Goal: Task Accomplishment & Management: Complete application form

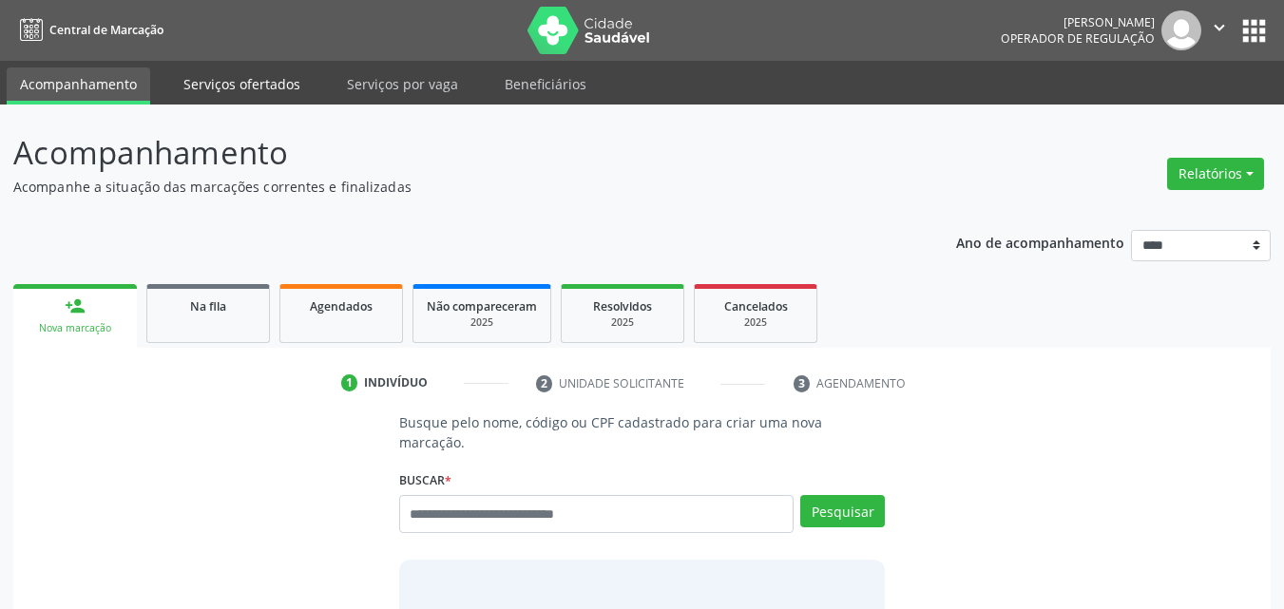
click at [283, 86] on link "Serviços ofertados" at bounding box center [242, 83] width 144 height 33
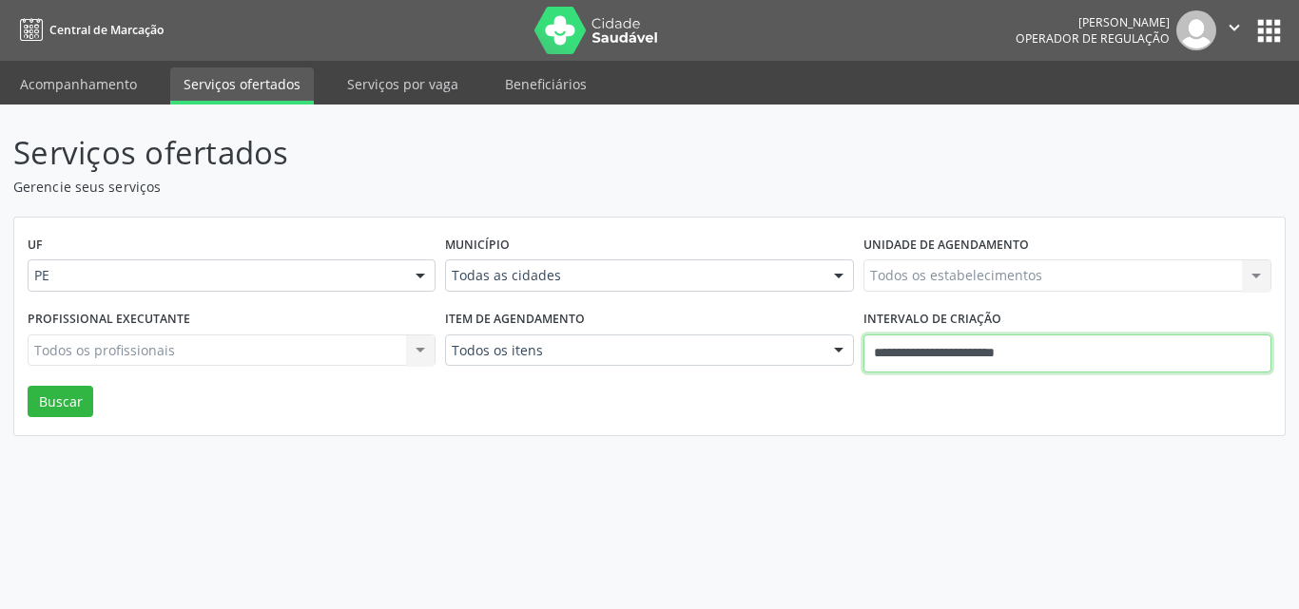
click at [931, 360] on input "**********" at bounding box center [1067, 354] width 408 height 38
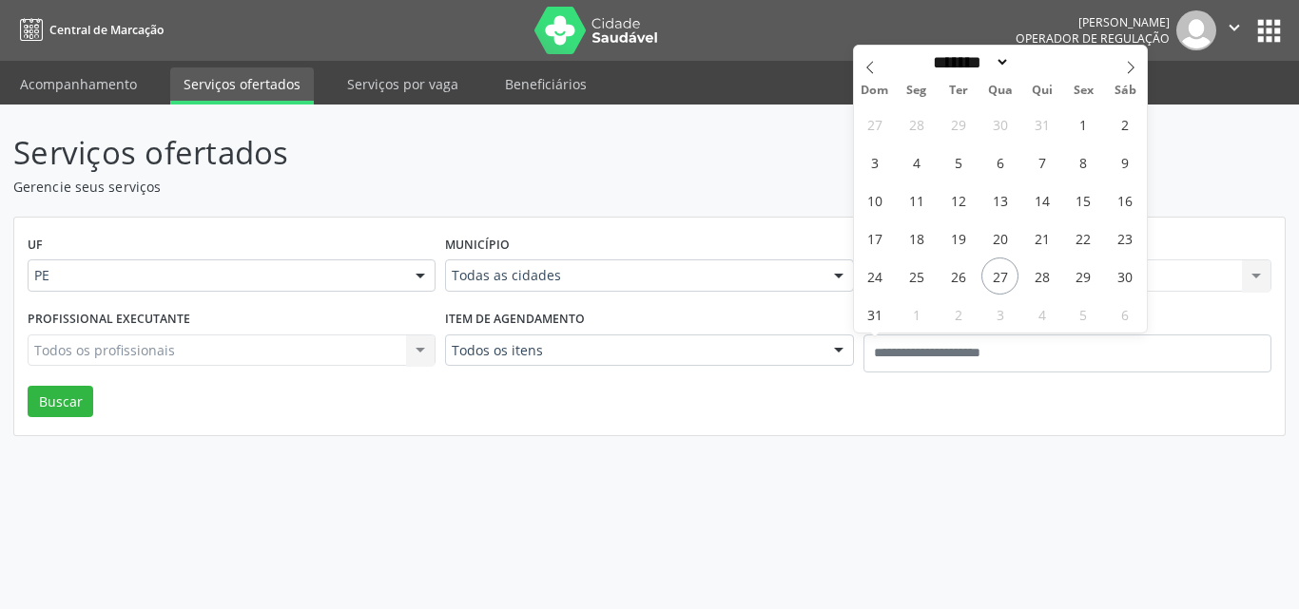
type input "**"
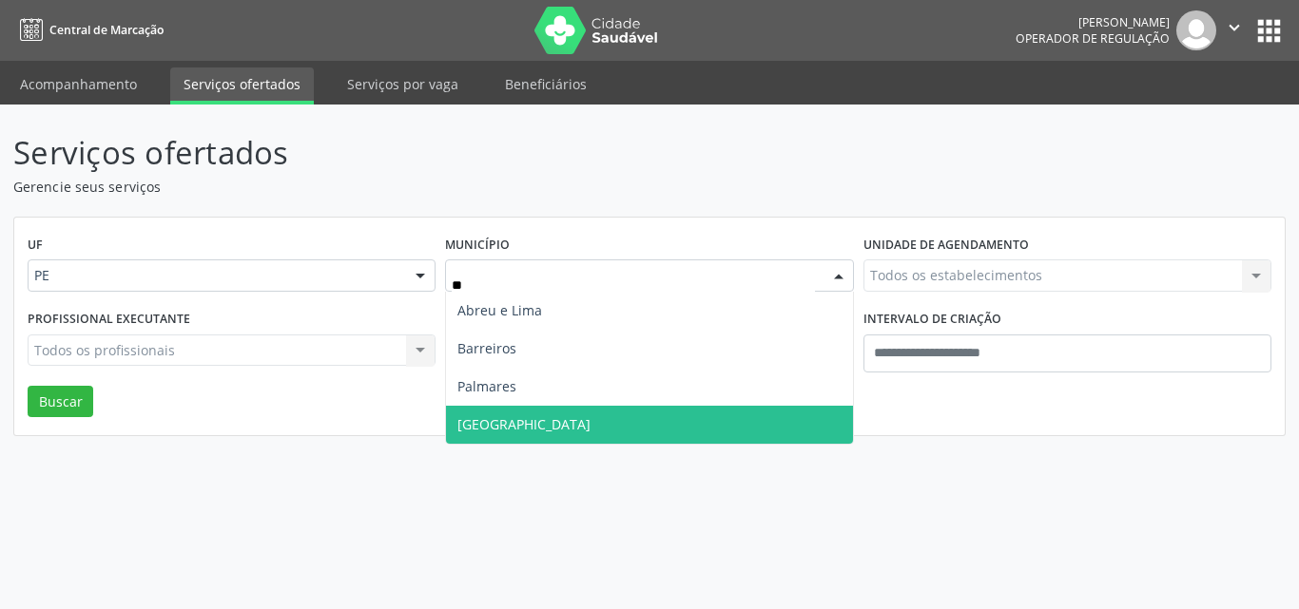
click at [502, 427] on span "Recife" at bounding box center [649, 425] width 406 height 38
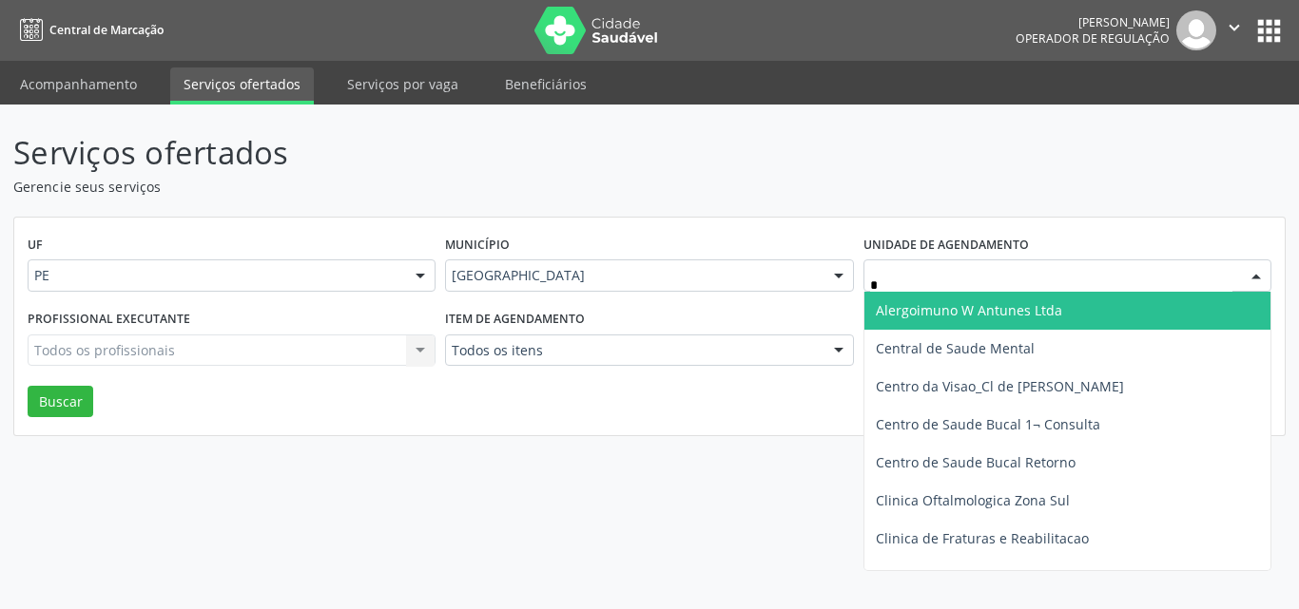
type input "**"
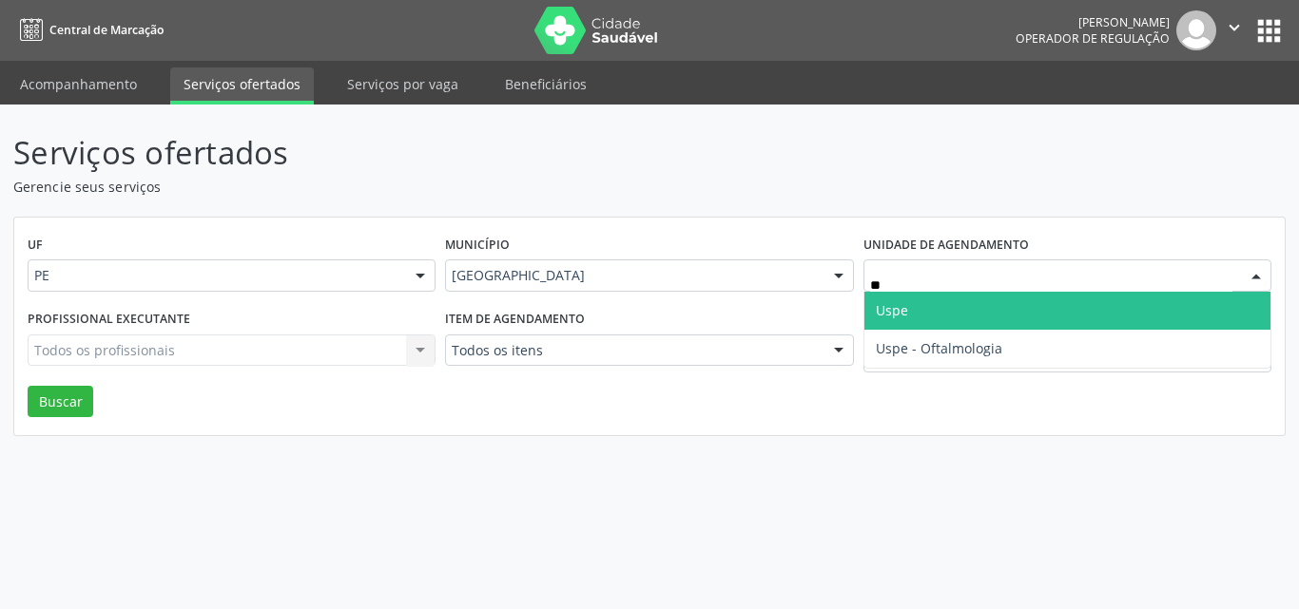
click at [886, 304] on span "Uspe" at bounding box center [892, 310] width 32 height 18
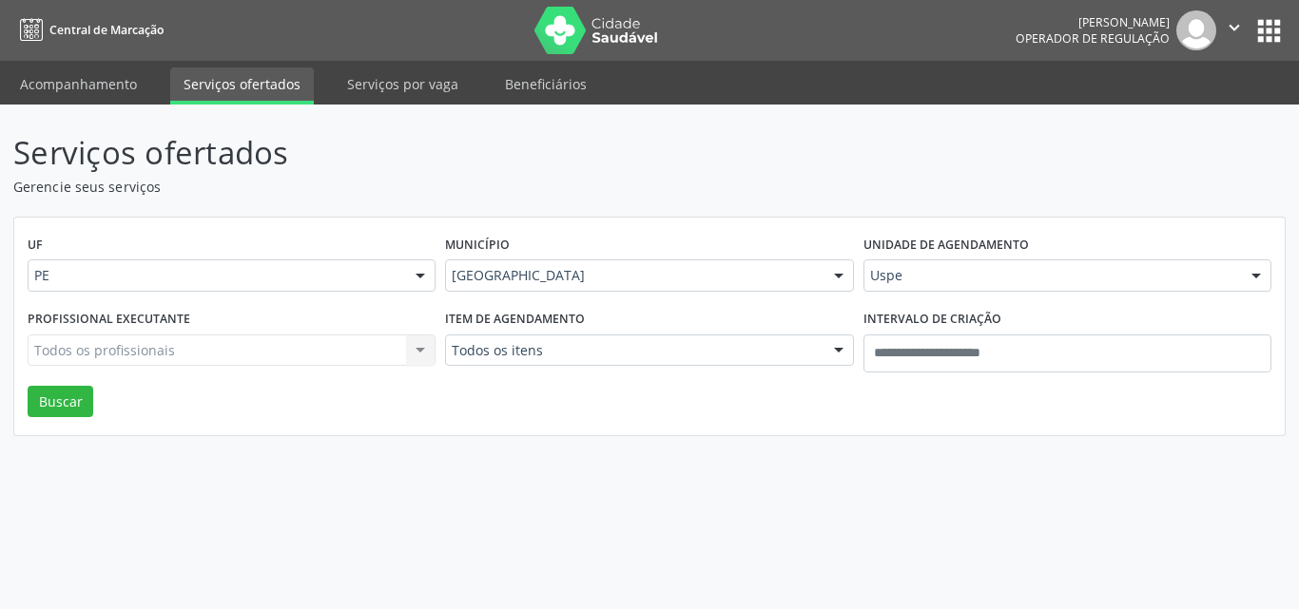
click at [143, 353] on div "Todos os profissionais Todos os profissionais Nenhum resultado encontrado para:…" at bounding box center [232, 351] width 408 height 32
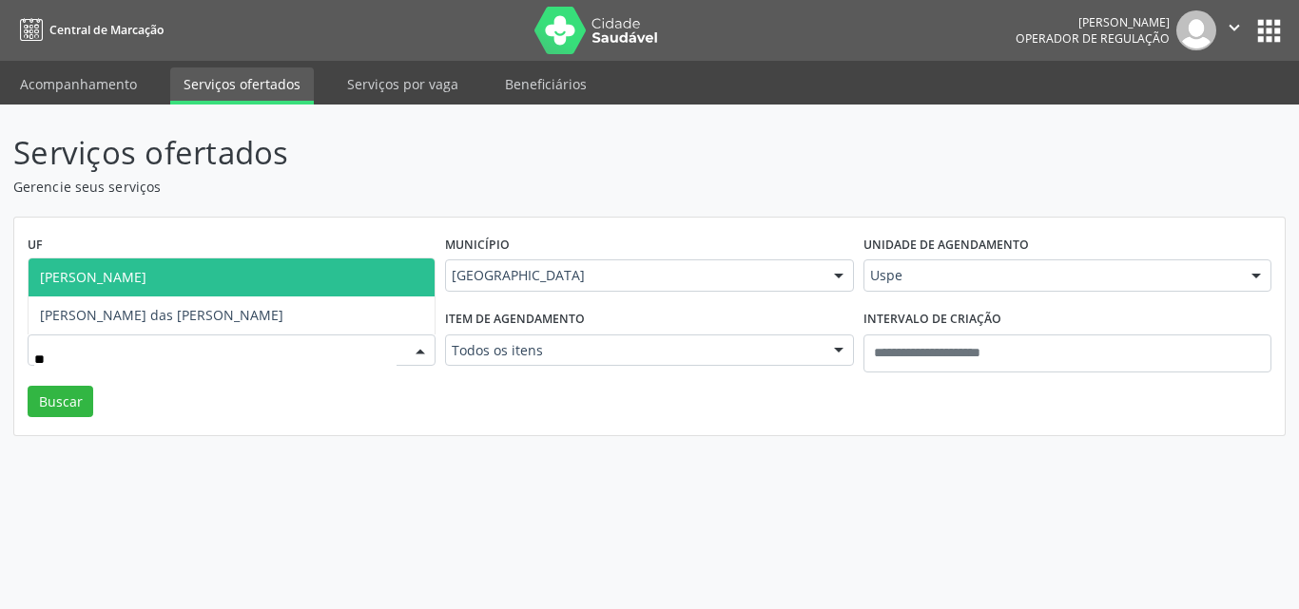
type input "***"
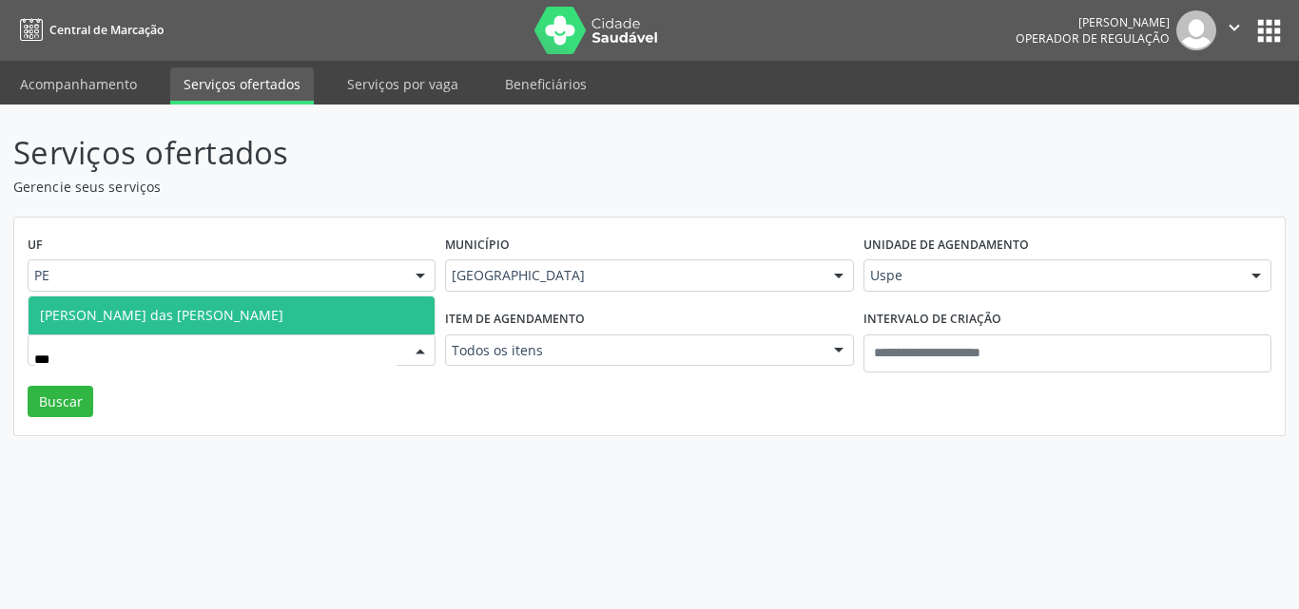
click at [175, 307] on span "Maria das Gracas Barbosa Vidal de Carvalho" at bounding box center [161, 315] width 243 height 18
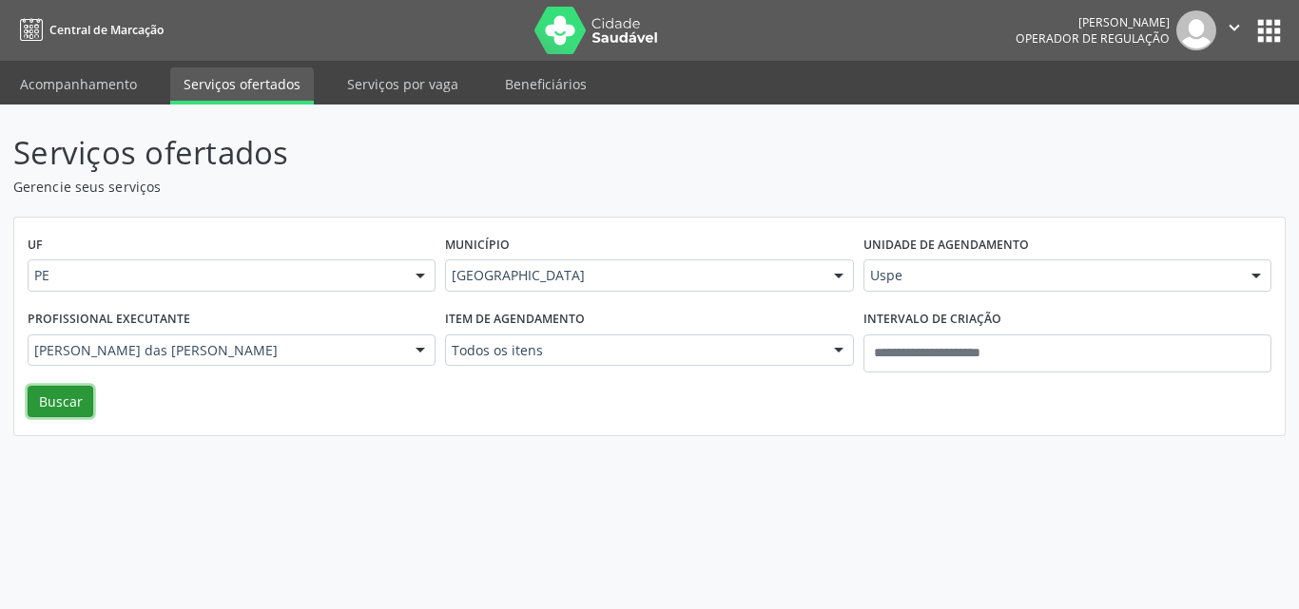
click at [49, 395] on button "Buscar" at bounding box center [61, 402] width 66 height 32
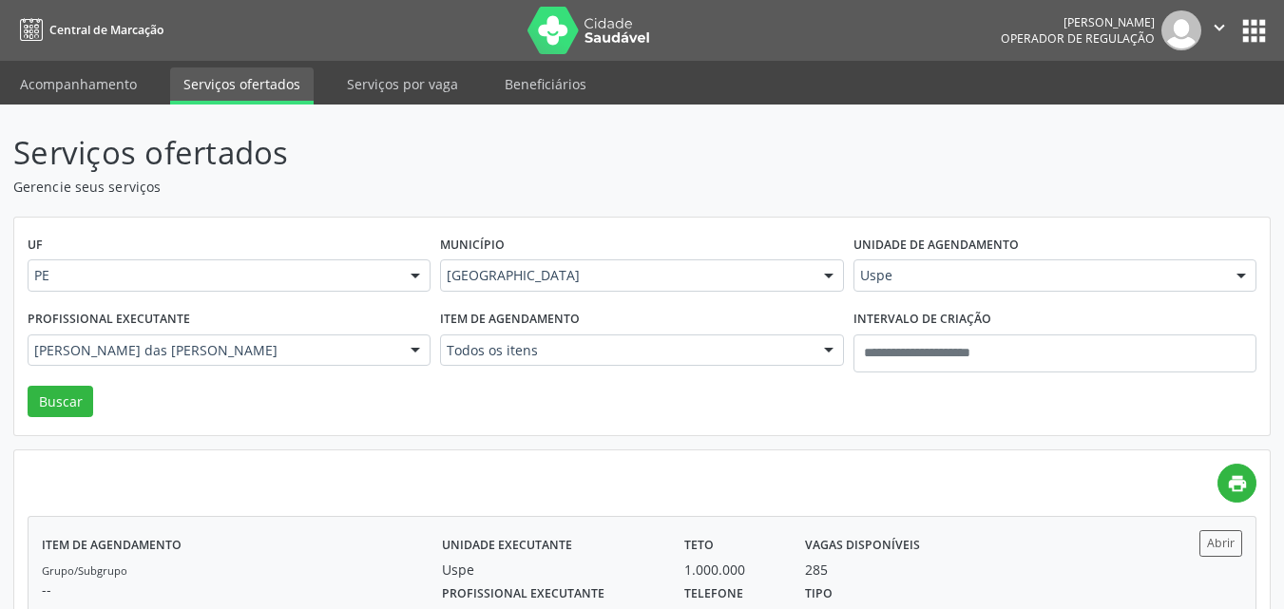
click at [848, 558] on label "Vagas disponíveis" at bounding box center [862, 544] width 115 height 29
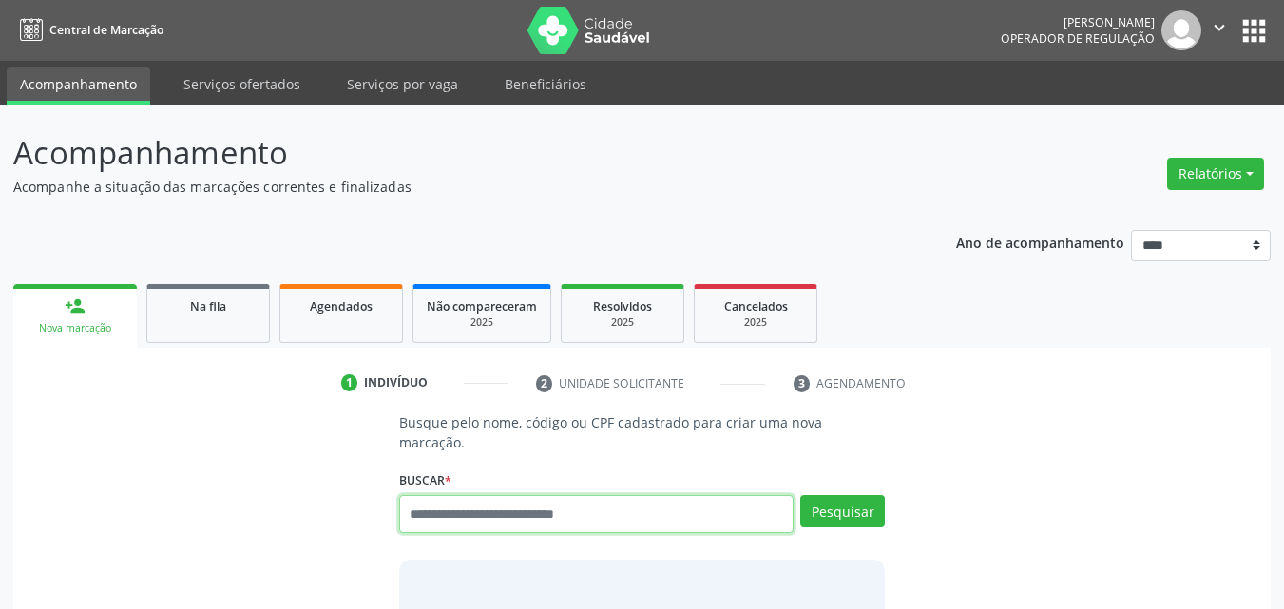
click at [435, 495] on input "text" at bounding box center [596, 514] width 395 height 38
type input "*********"
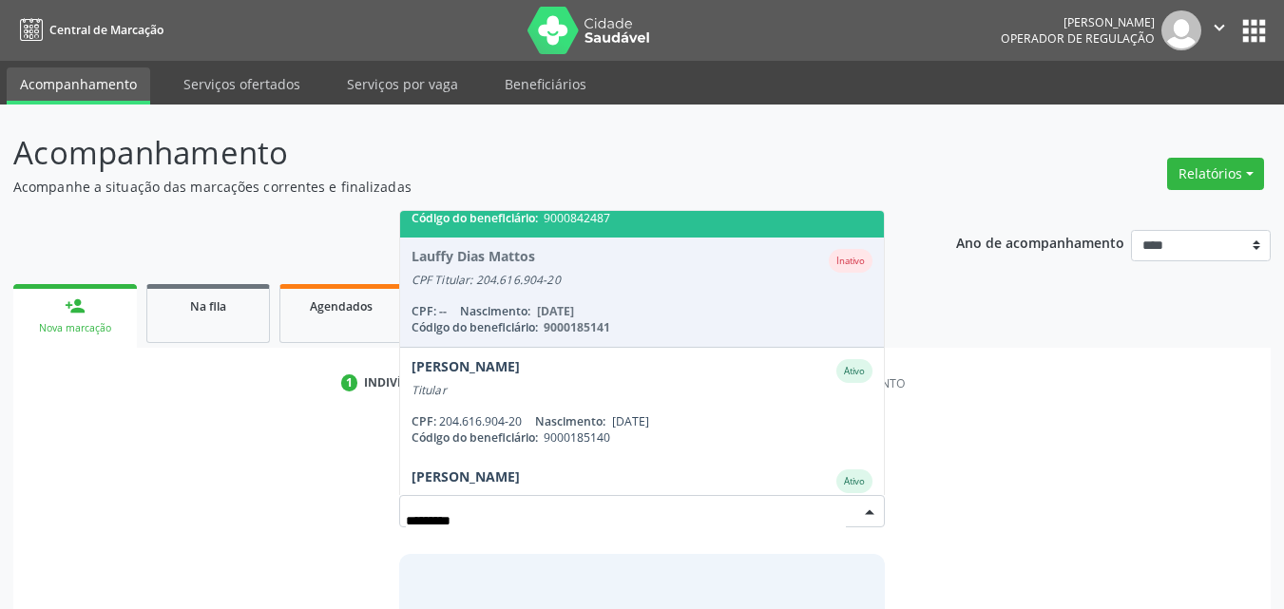
scroll to position [228, 0]
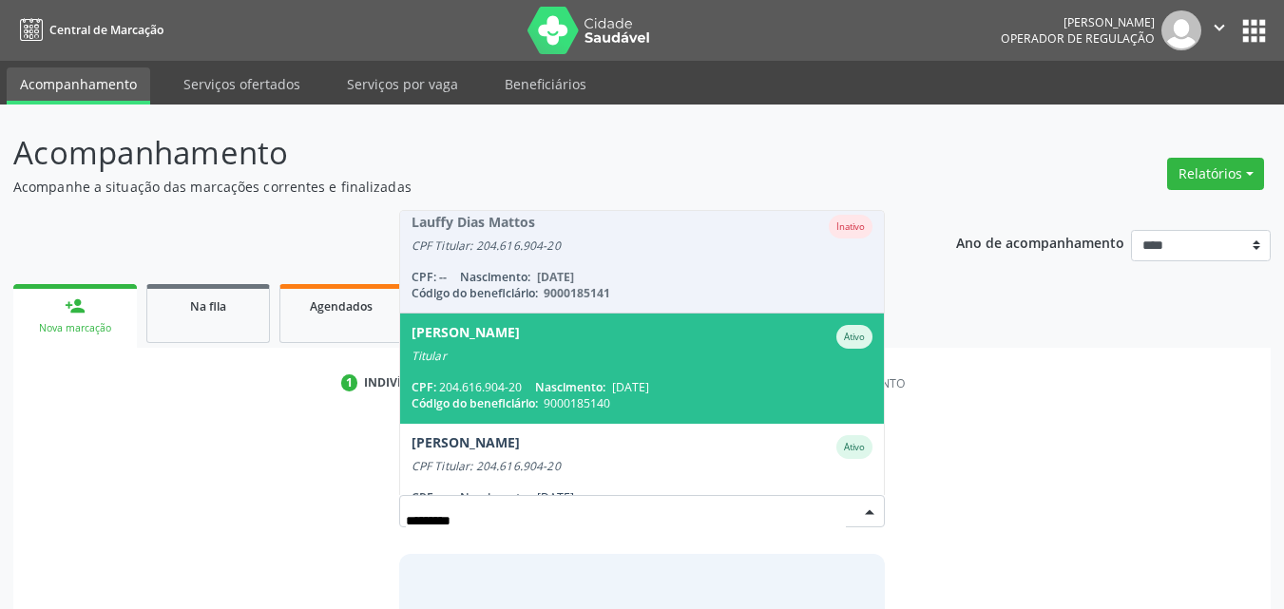
click at [648, 349] on div "Titular" at bounding box center [643, 356] width 462 height 15
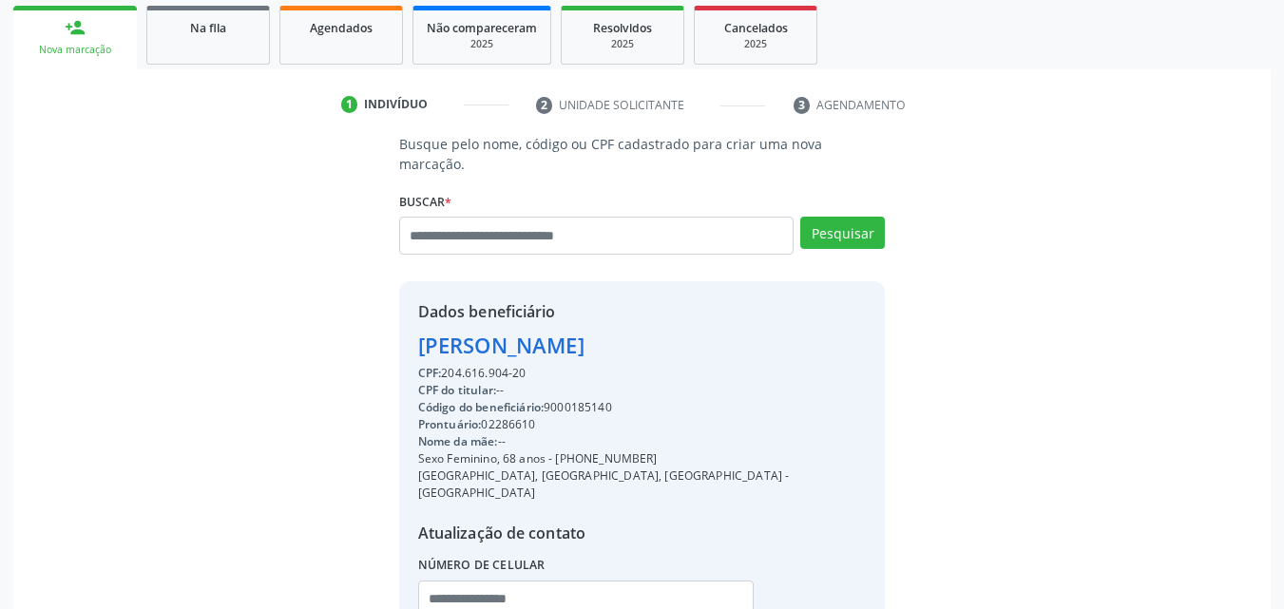
scroll to position [317, 0]
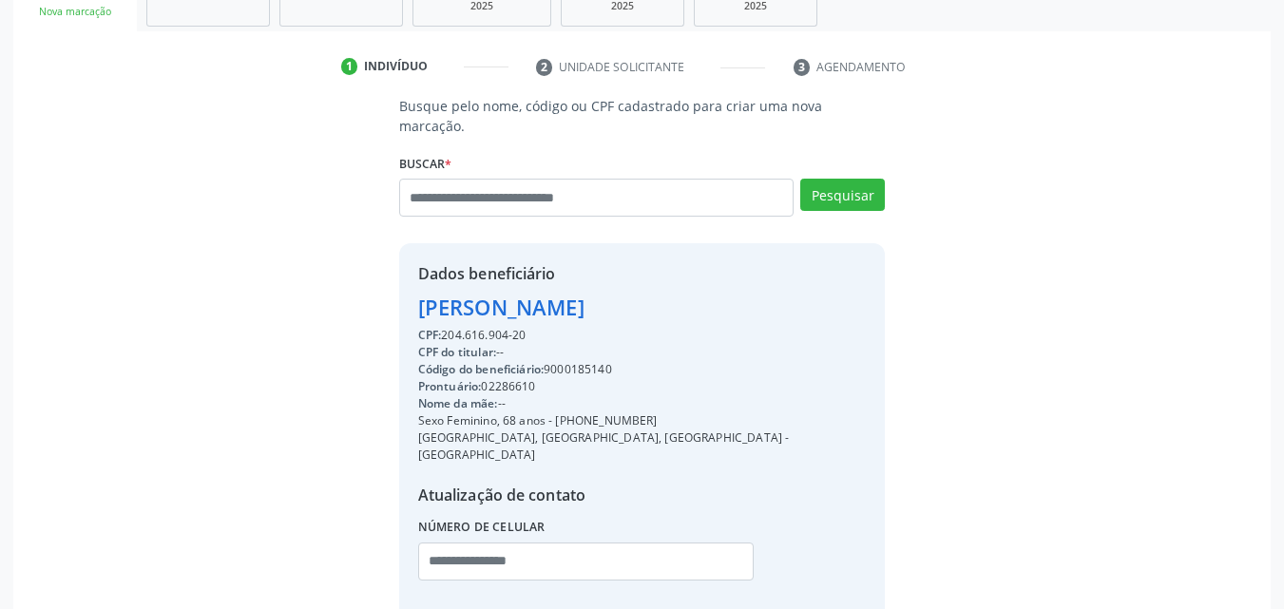
drag, startPoint x: 550, startPoint y: 348, endPoint x: 625, endPoint y: 344, distance: 74.3
click at [625, 361] on div "Código do beneficiário: 9000185140" at bounding box center [642, 369] width 449 height 17
copy div "9000185140"
click at [501, 179] on input "text" at bounding box center [596, 198] width 395 height 38
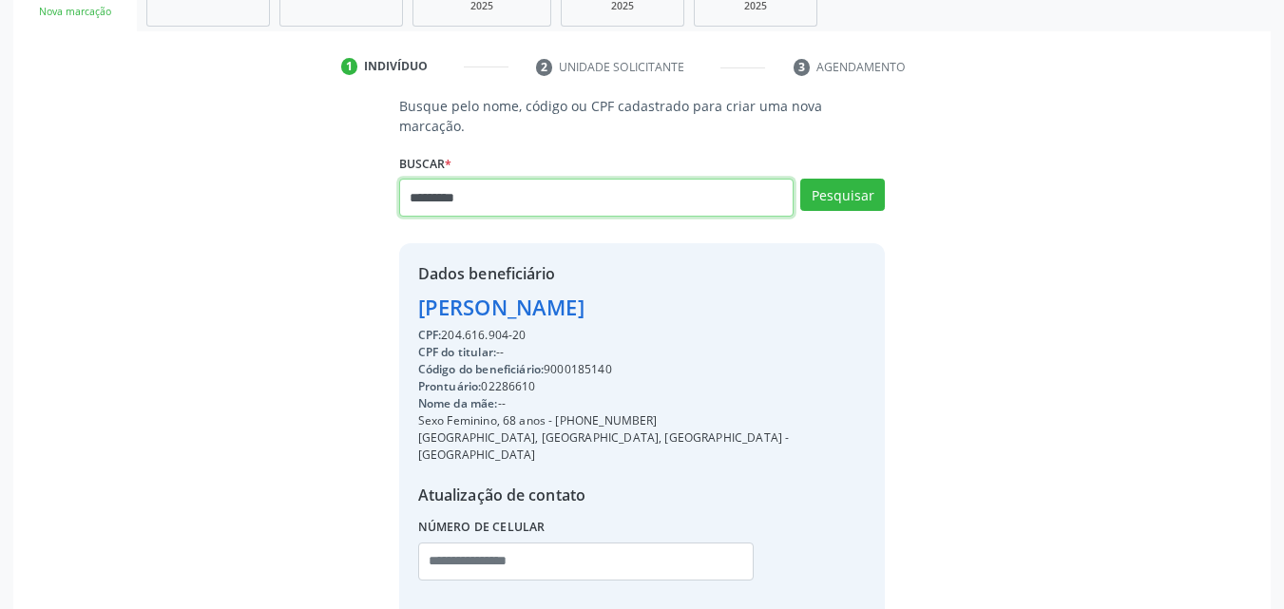
type input "*********"
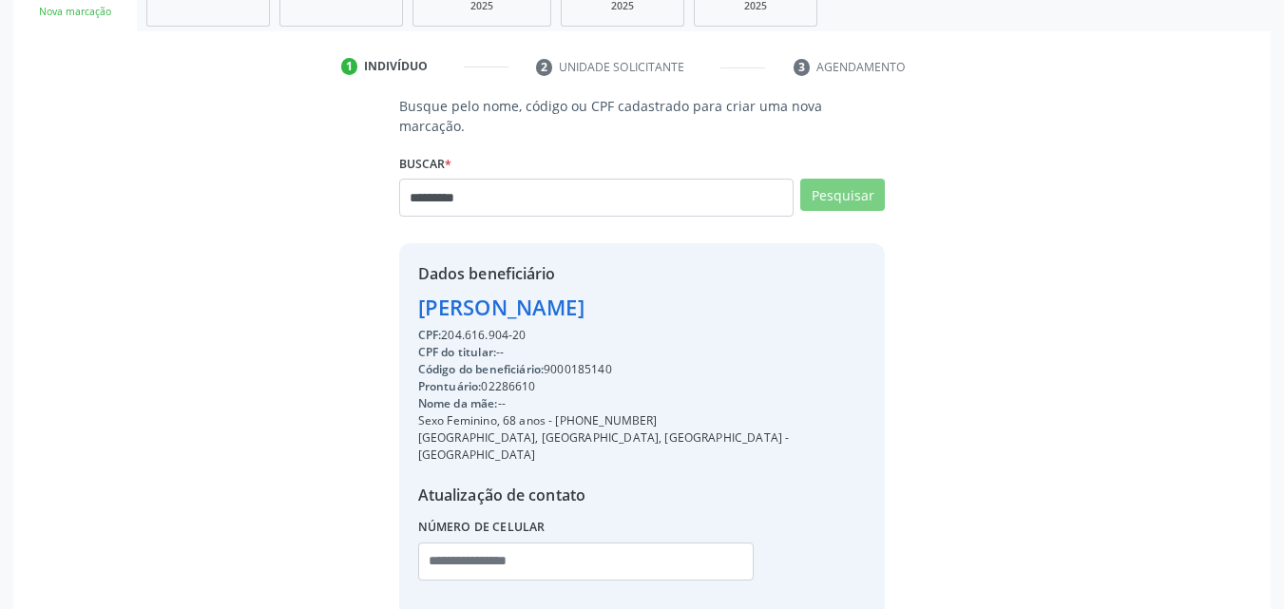
scroll to position [0, 0]
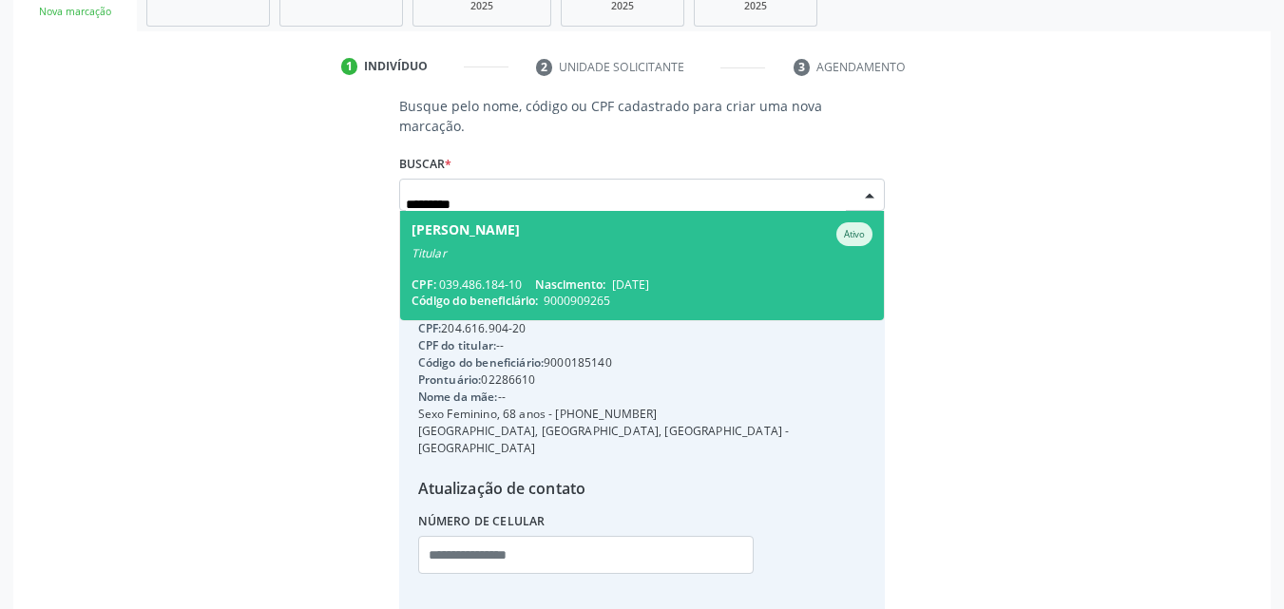
click at [673, 222] on div "[PERSON_NAME]" at bounding box center [643, 234] width 462 height 24
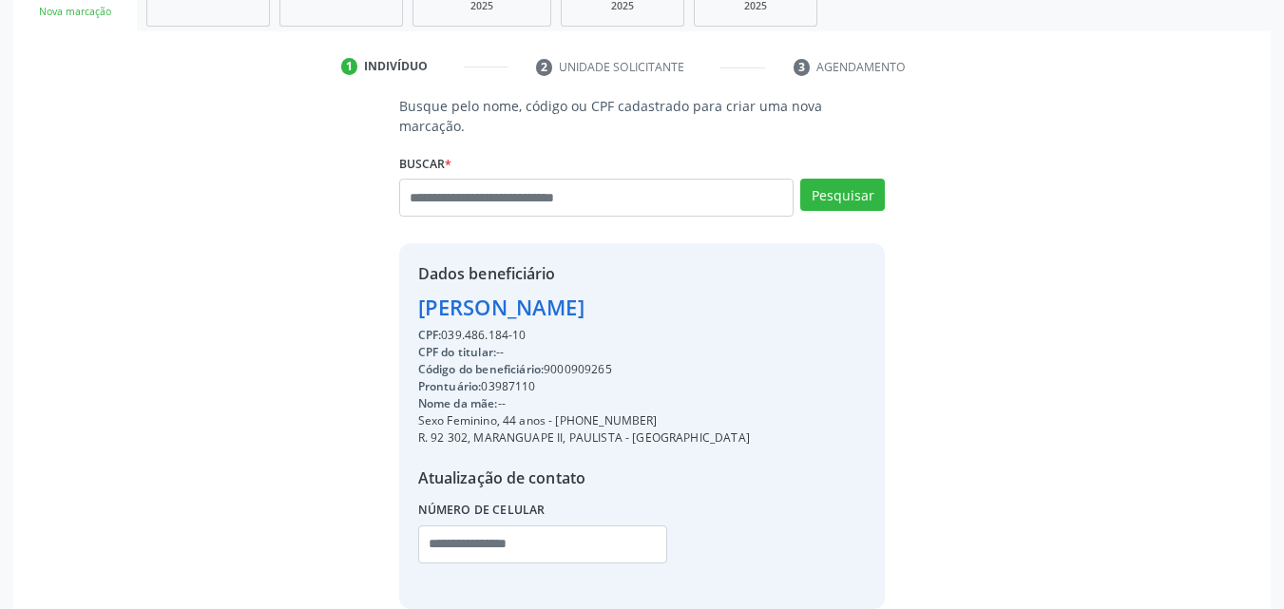
drag, startPoint x: 555, startPoint y: 399, endPoint x: 646, endPoint y: 395, distance: 91.3
click at [646, 395] on div "Dados beneficiário [PERSON_NAME] CPF: 039.486.184-10 CPF do titular: -- Código …" at bounding box center [642, 425] width 487 height 365
copy div "[PHONE_NUMBER]"
click at [555, 527] on input "text" at bounding box center [542, 545] width 249 height 38
paste input "**********"
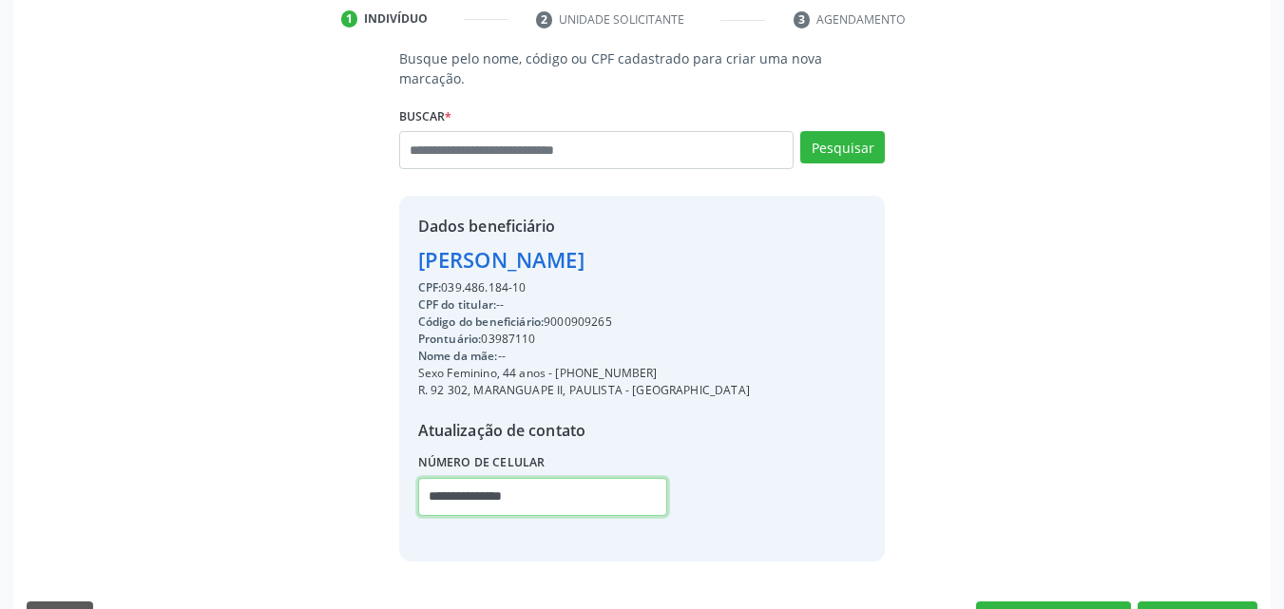
scroll to position [395, 0]
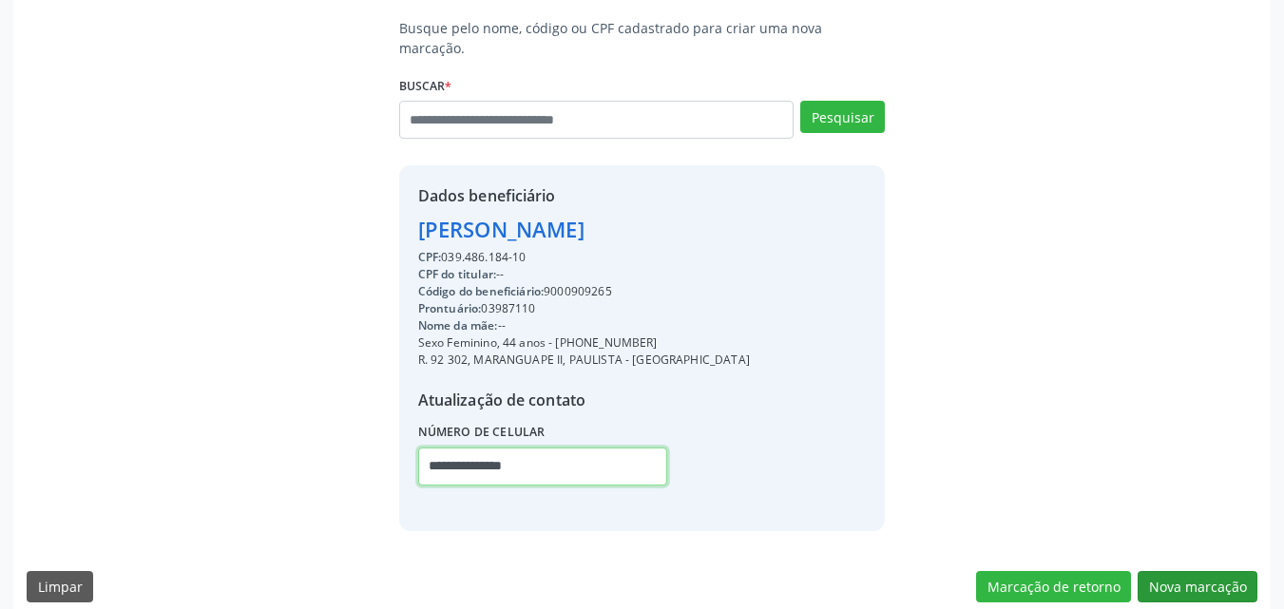
type input "**********"
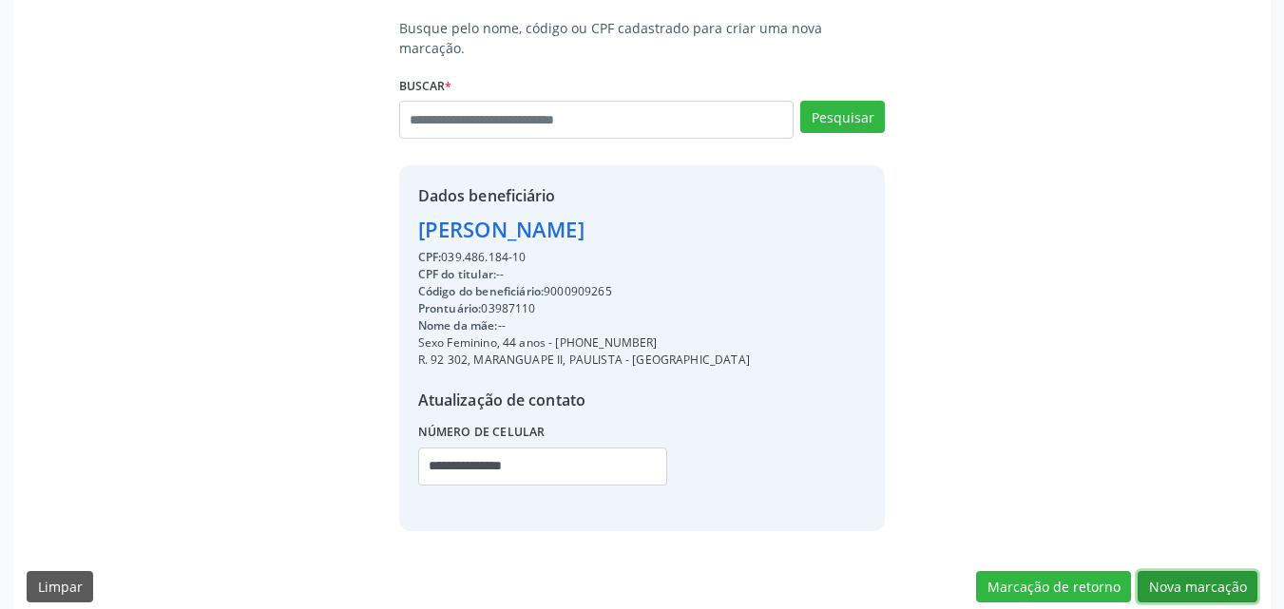
click at [1239, 571] on button "Nova marcação" at bounding box center [1198, 587] width 120 height 32
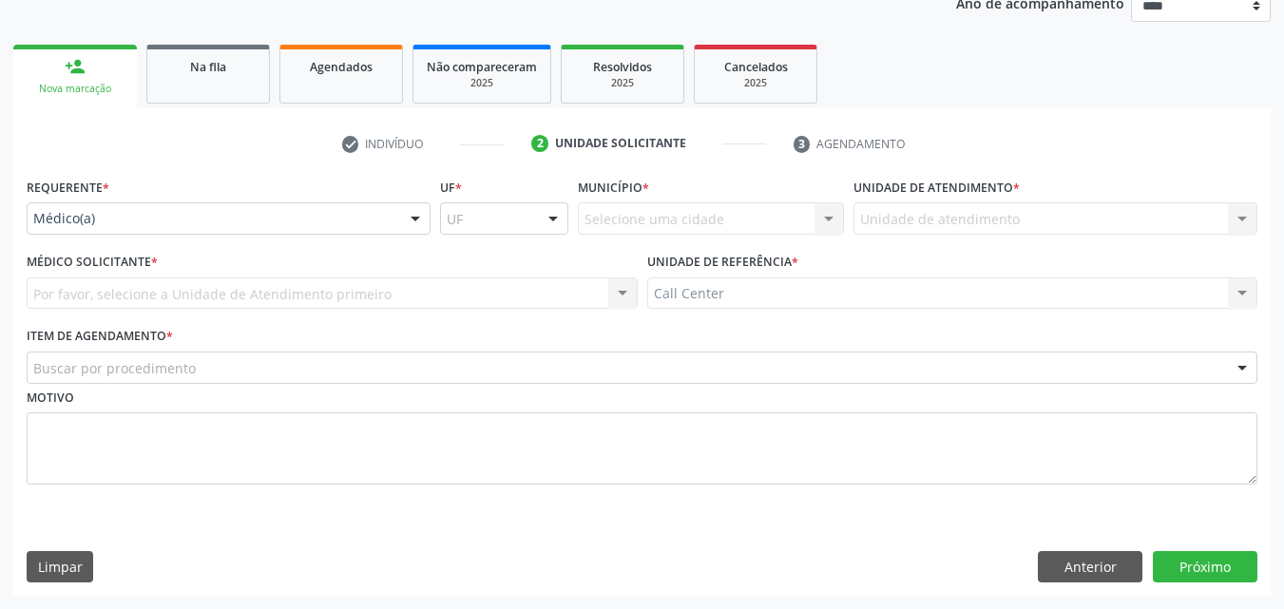
scroll to position [240, 0]
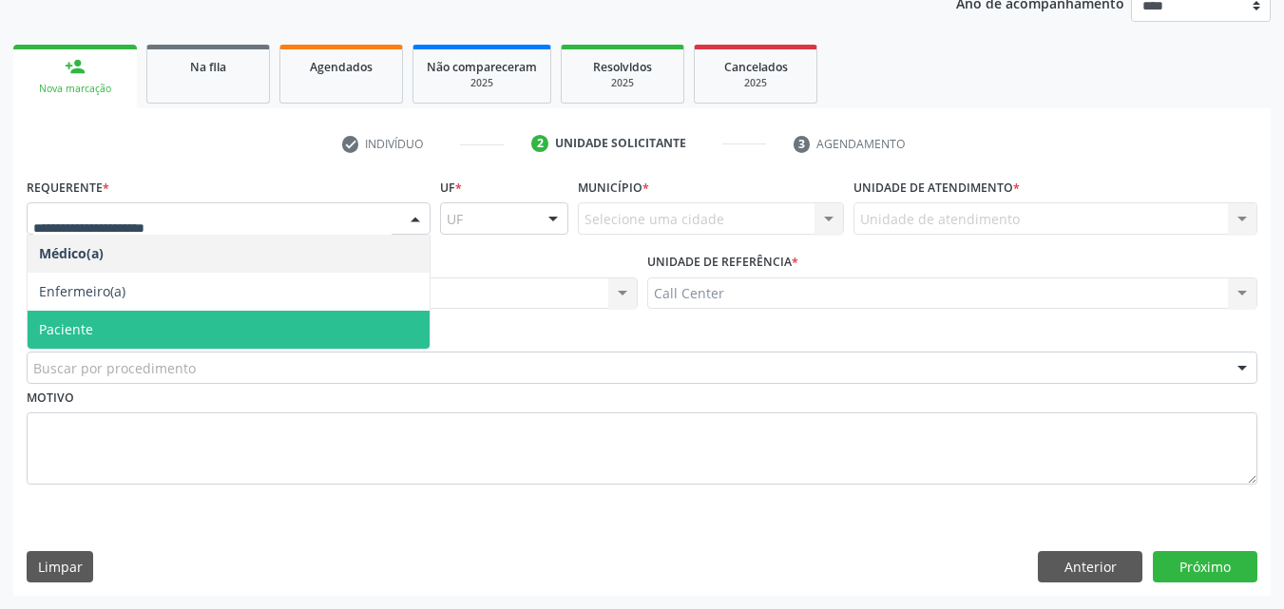
click at [199, 322] on span "Paciente" at bounding box center [229, 330] width 402 height 38
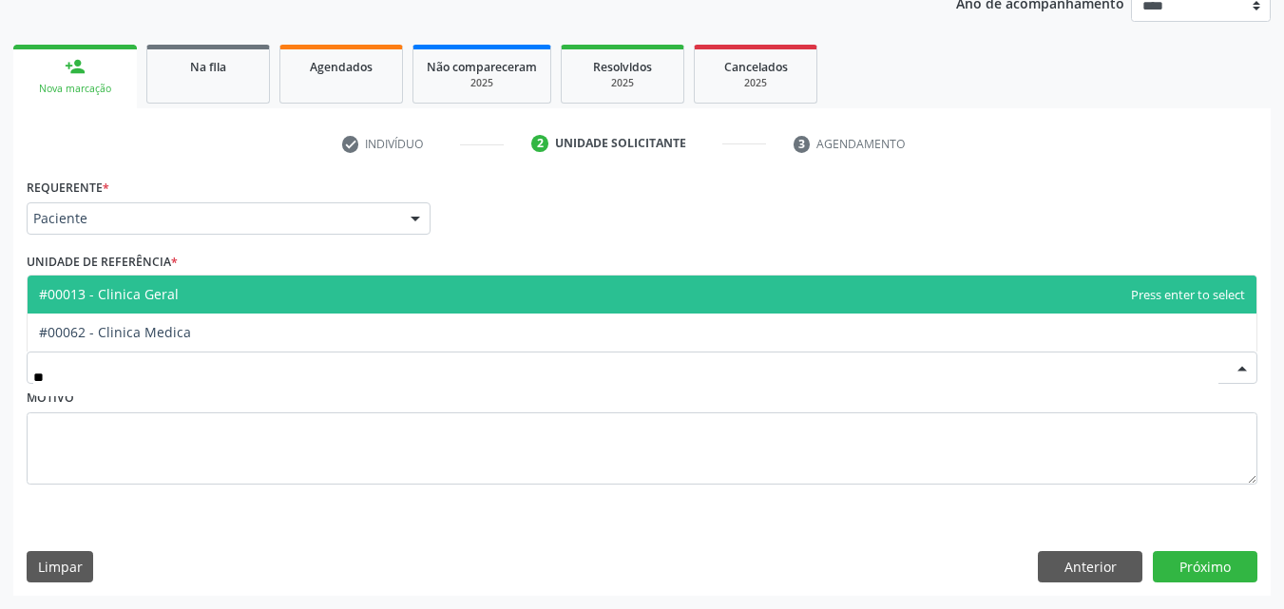
type input "***"
click at [183, 295] on span "#00013 - Clinica Geral" at bounding box center [642, 295] width 1229 height 38
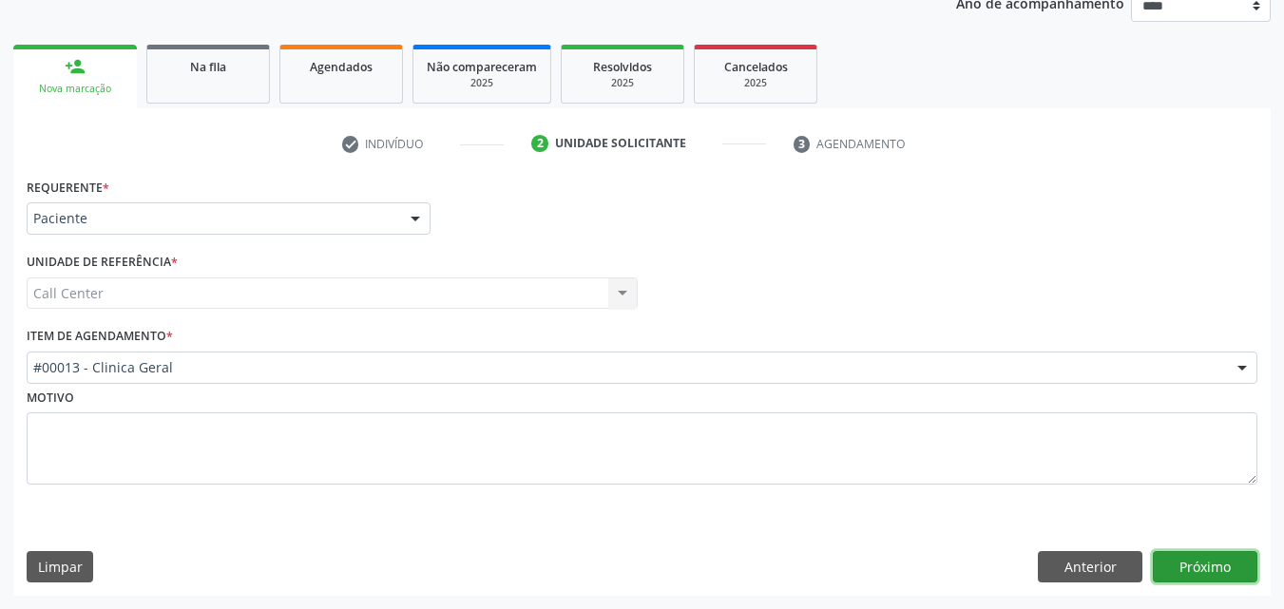
click at [1213, 569] on button "Próximo" at bounding box center [1205, 567] width 105 height 32
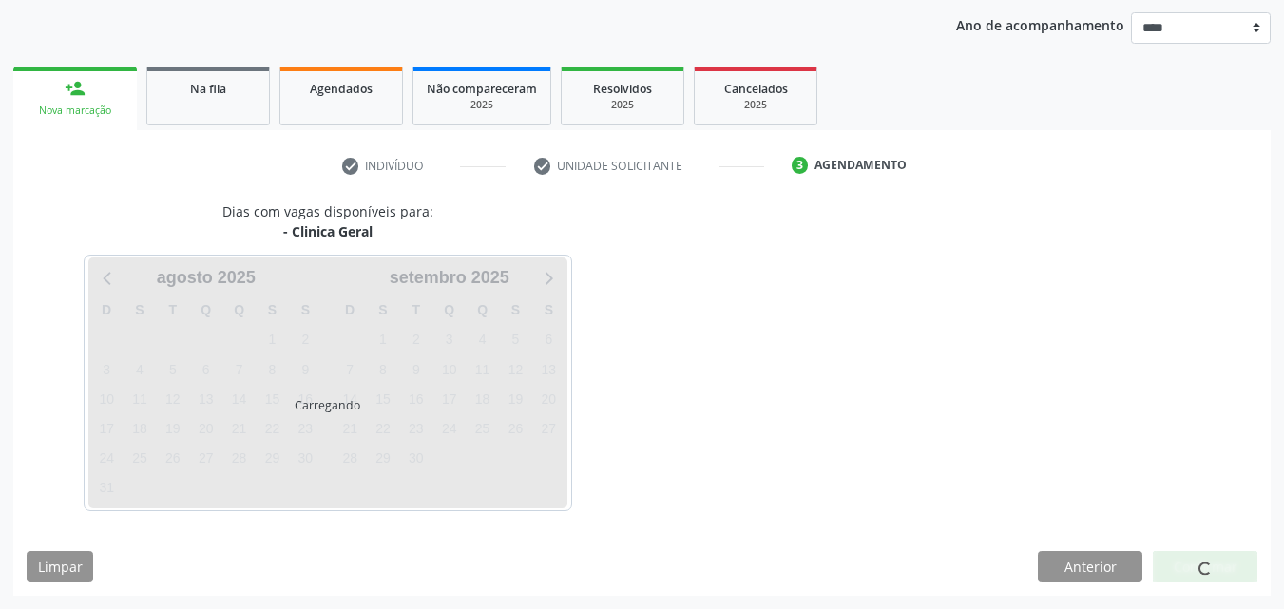
scroll to position [218, 0]
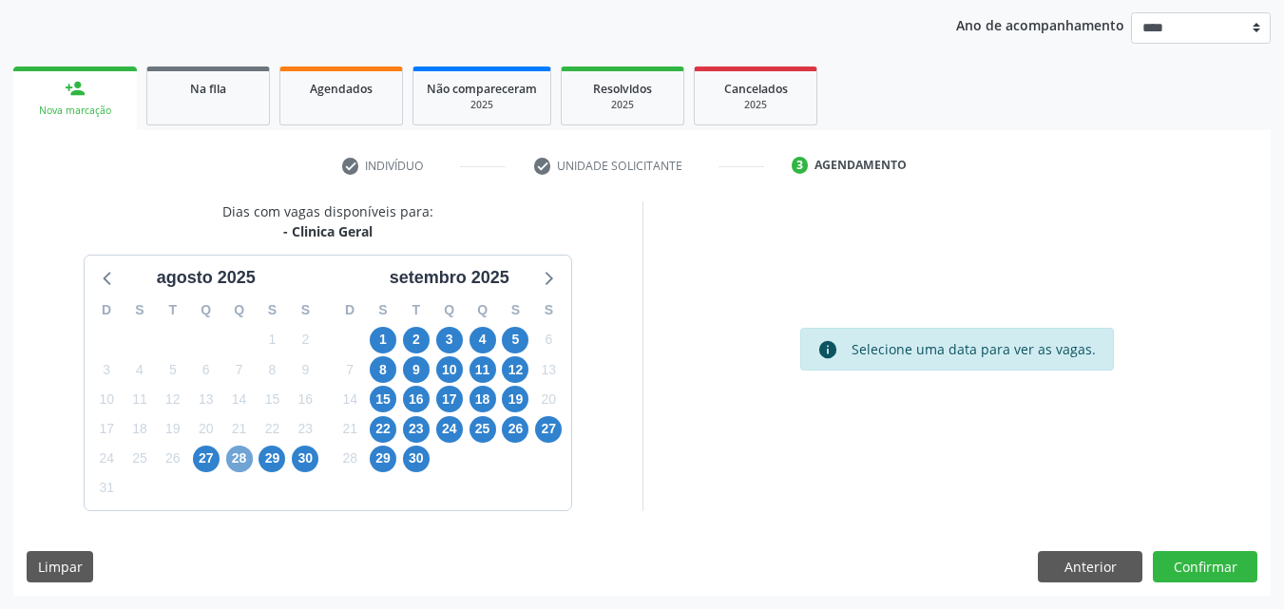
click at [235, 470] on span "28" at bounding box center [239, 459] width 27 height 27
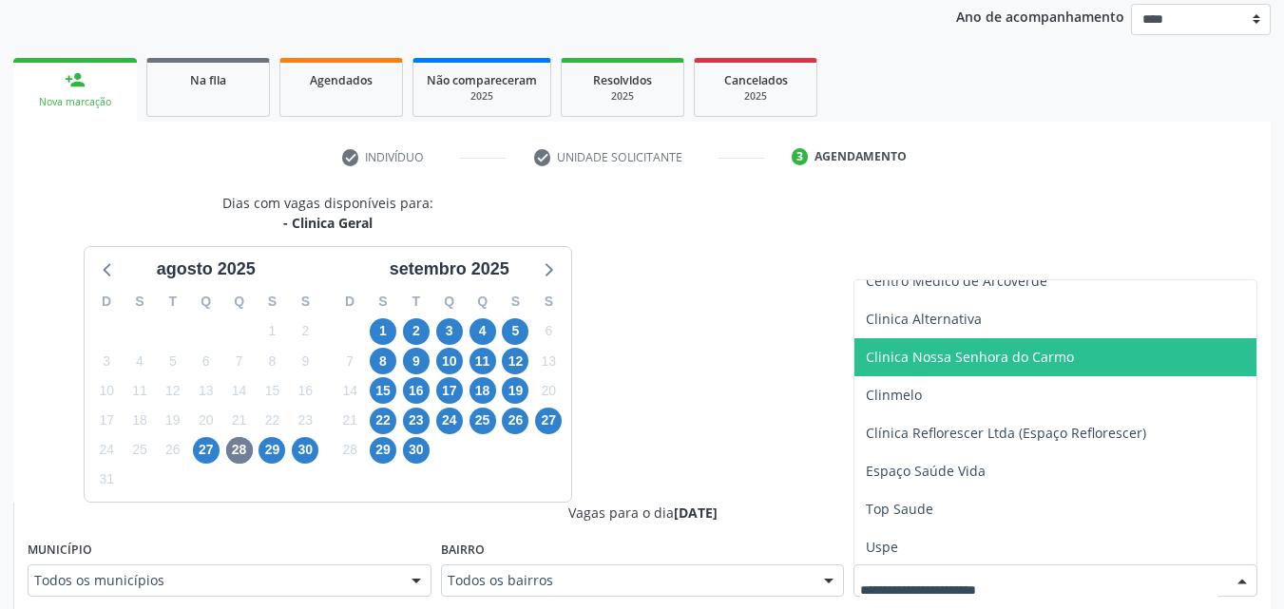
scroll to position [172, 0]
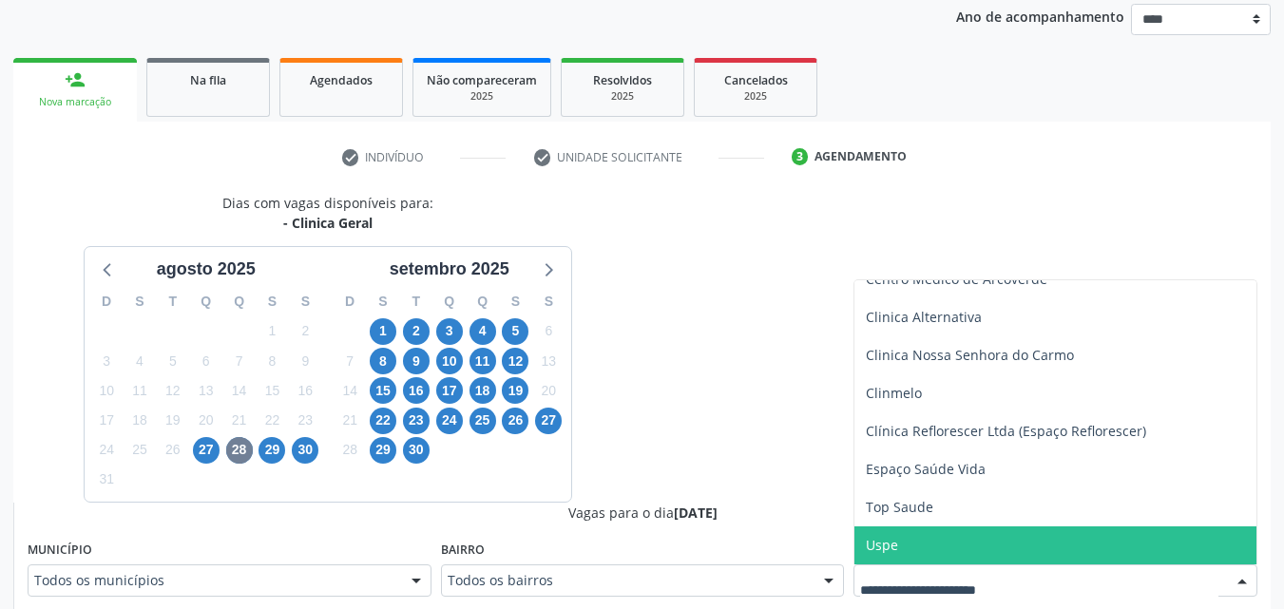
click at [922, 535] on span "Uspe" at bounding box center [1056, 546] width 402 height 38
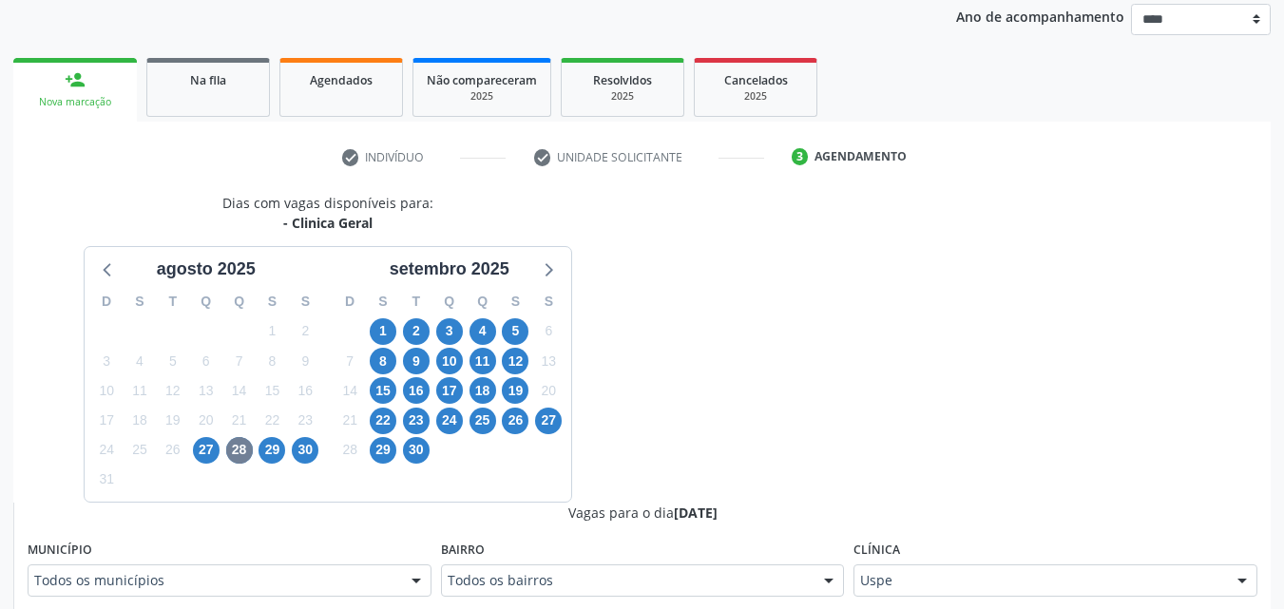
scroll to position [836, 0]
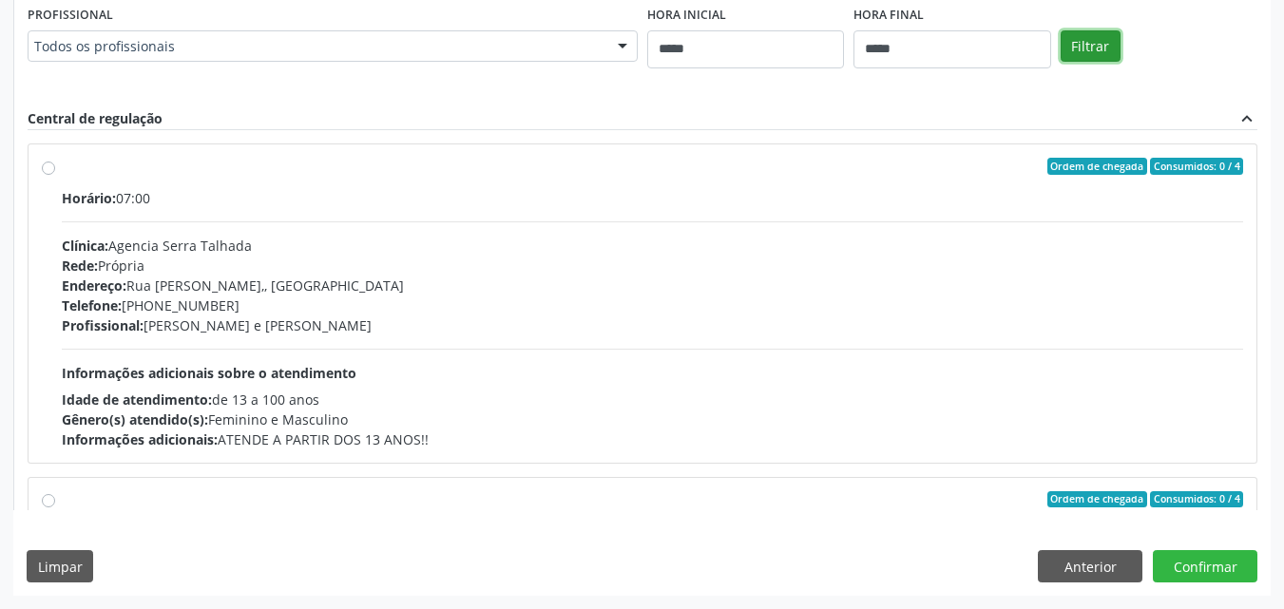
click at [1089, 56] on button "Filtrar" at bounding box center [1091, 46] width 60 height 32
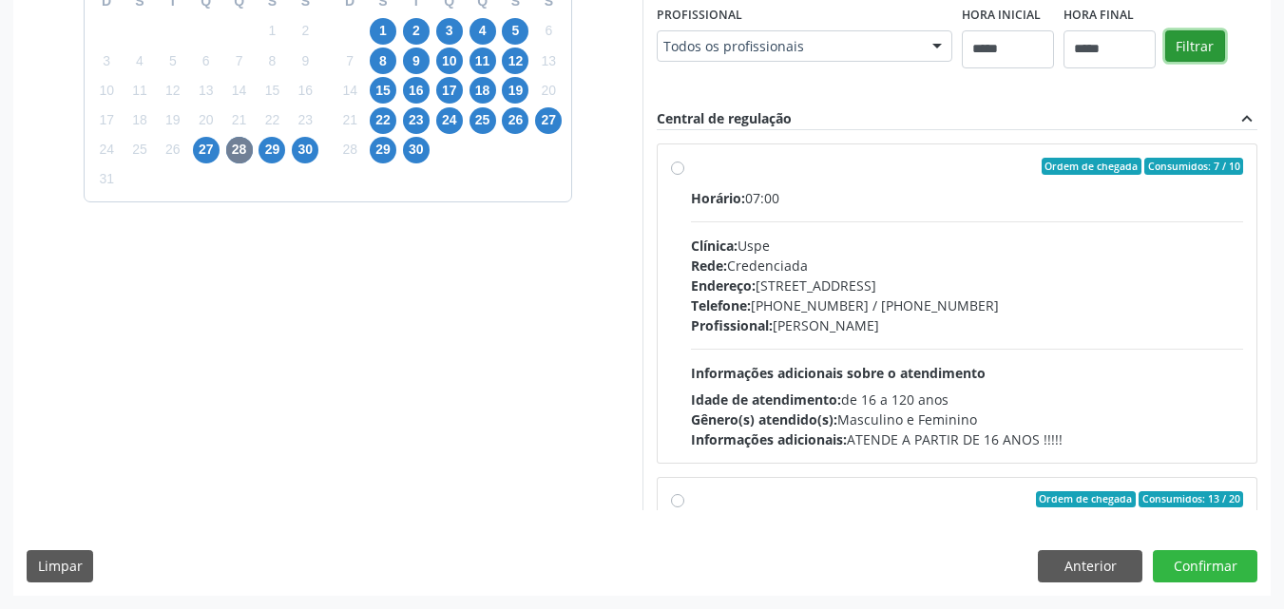
scroll to position [526, 0]
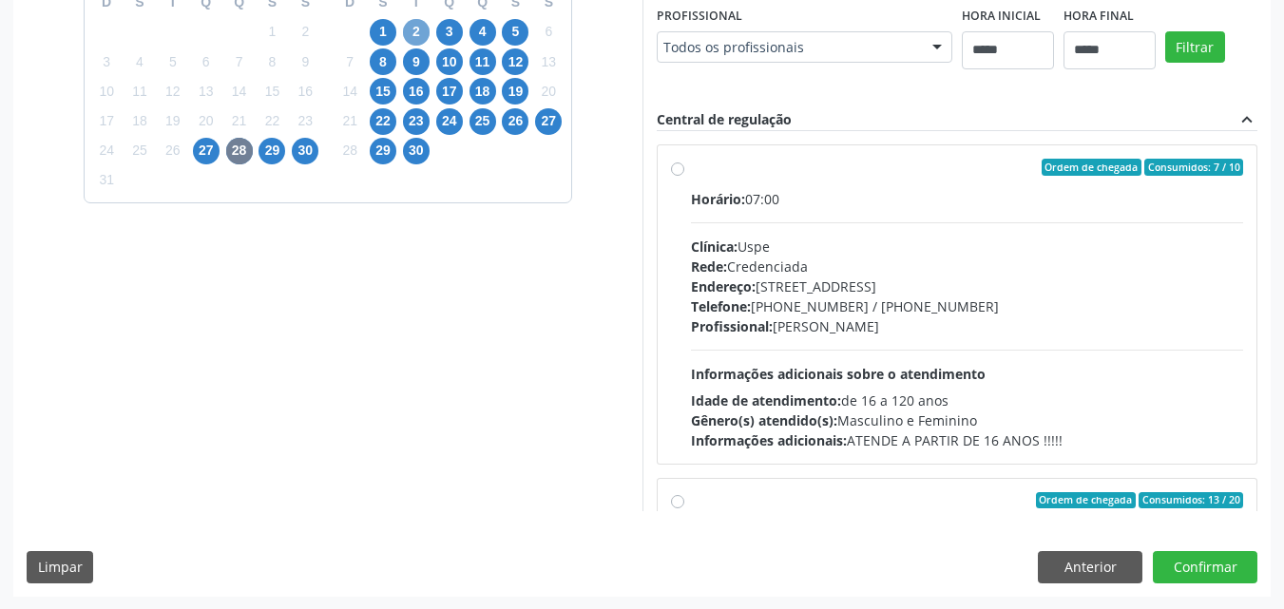
click at [421, 26] on span "2" at bounding box center [416, 32] width 27 height 27
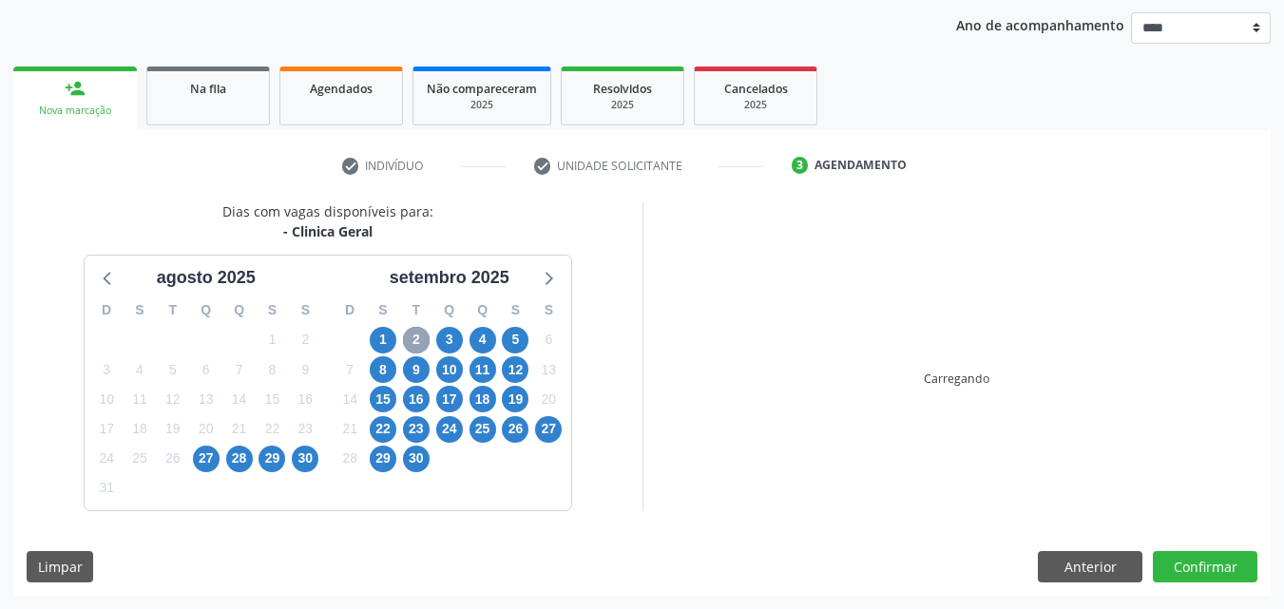
scroll to position [218, 0]
drag, startPoint x: 421, startPoint y: 26, endPoint x: 1146, endPoint y: 551, distance: 895.1
click at [825, 399] on div "Ano de acompanhamento **** **** **** **** **** person_add Nova marcação Na fila…" at bounding box center [642, 298] width 1258 height 598
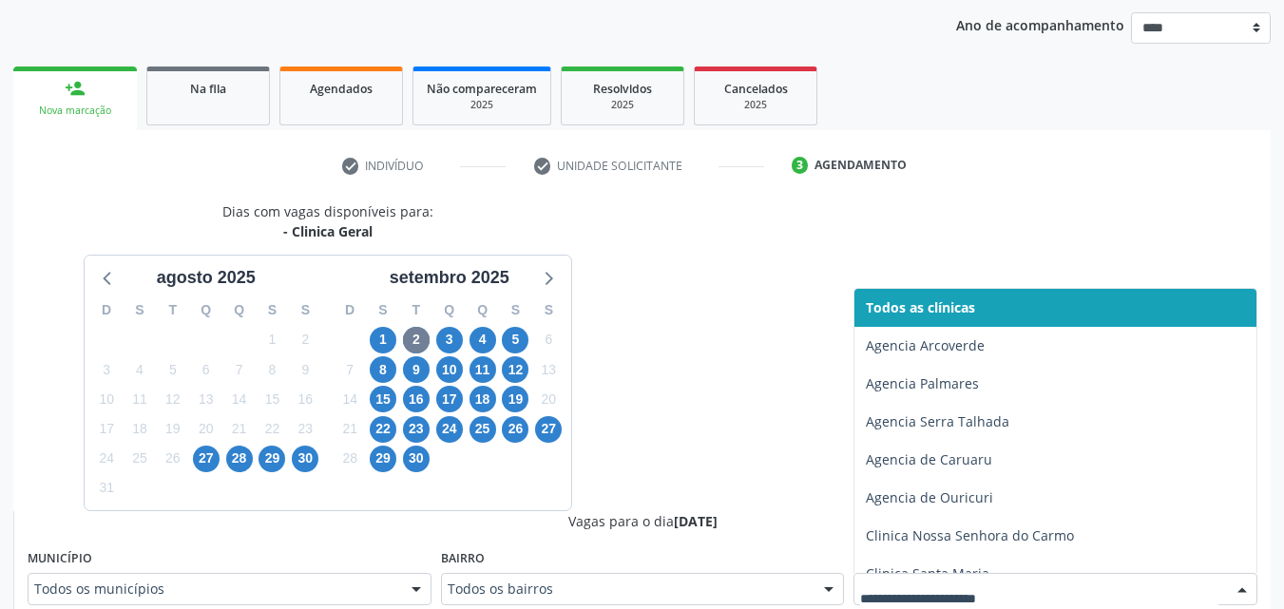
scroll to position [226, 0]
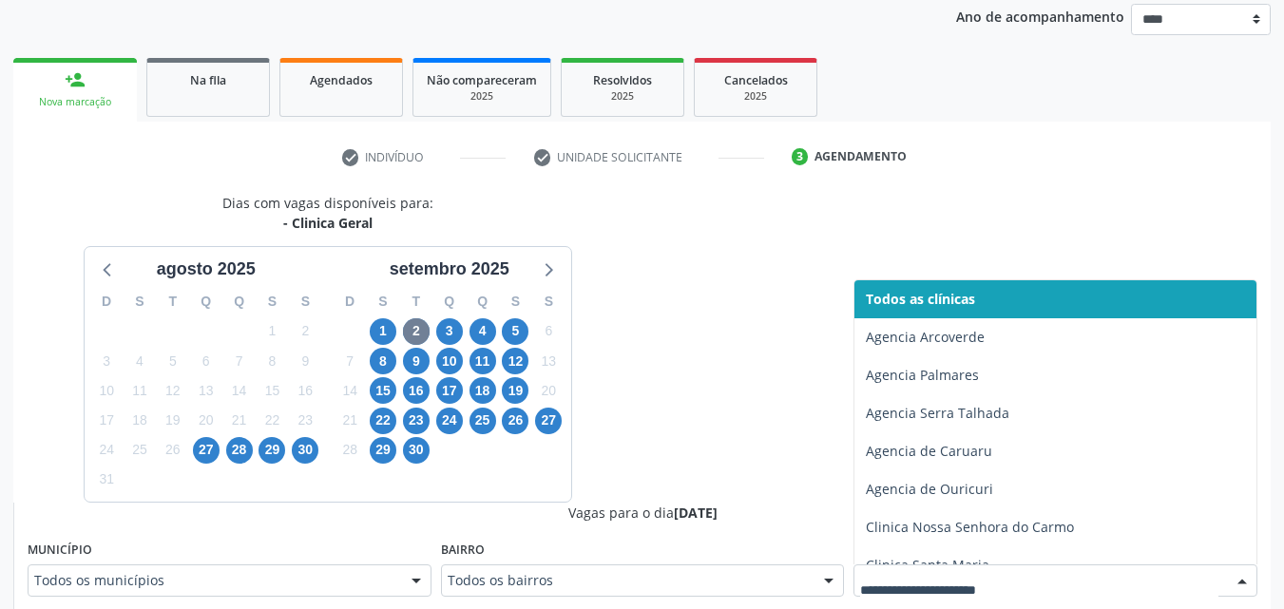
click at [1084, 576] on div at bounding box center [1056, 581] width 404 height 32
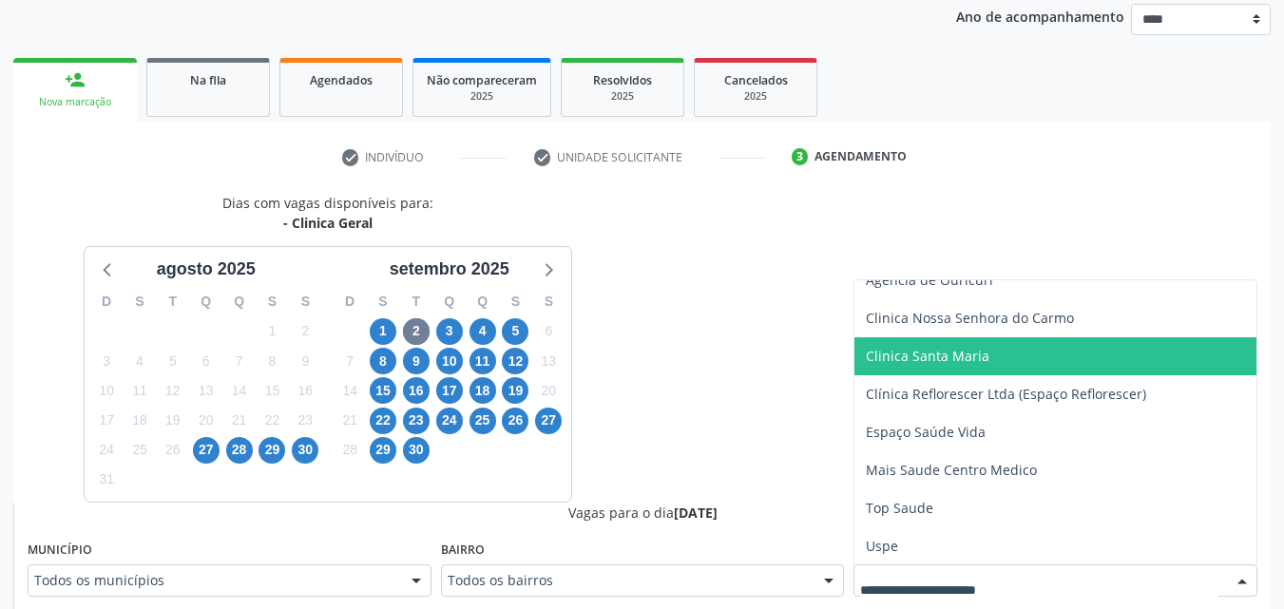
scroll to position [210, 0]
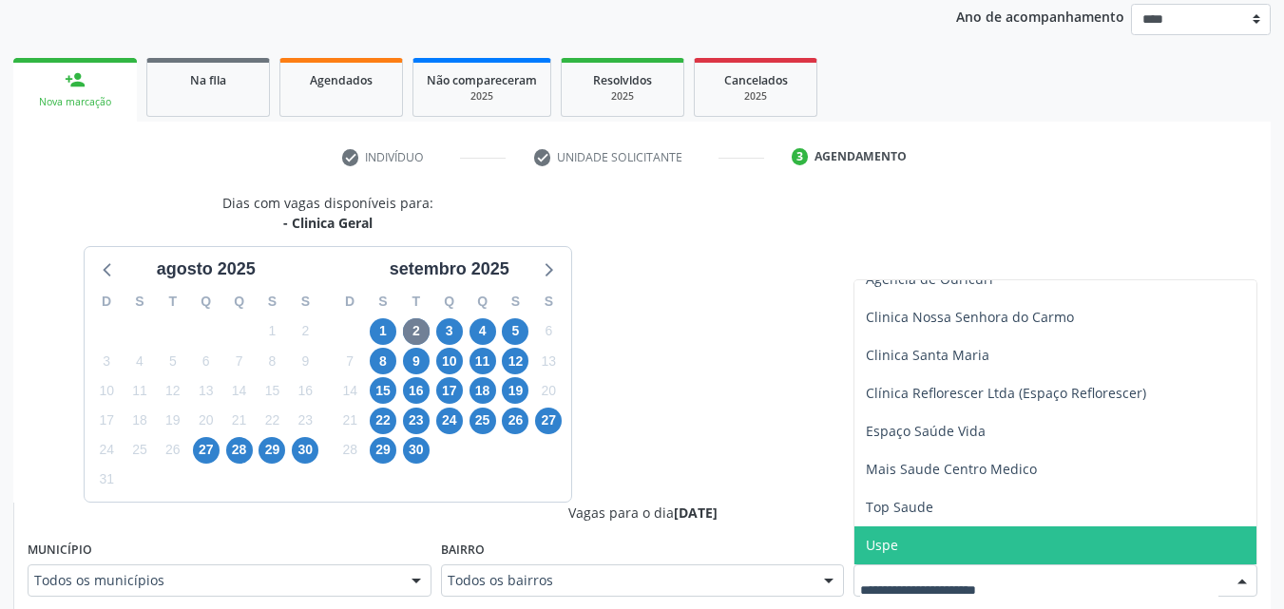
click at [899, 534] on span "Uspe" at bounding box center [1056, 546] width 402 height 38
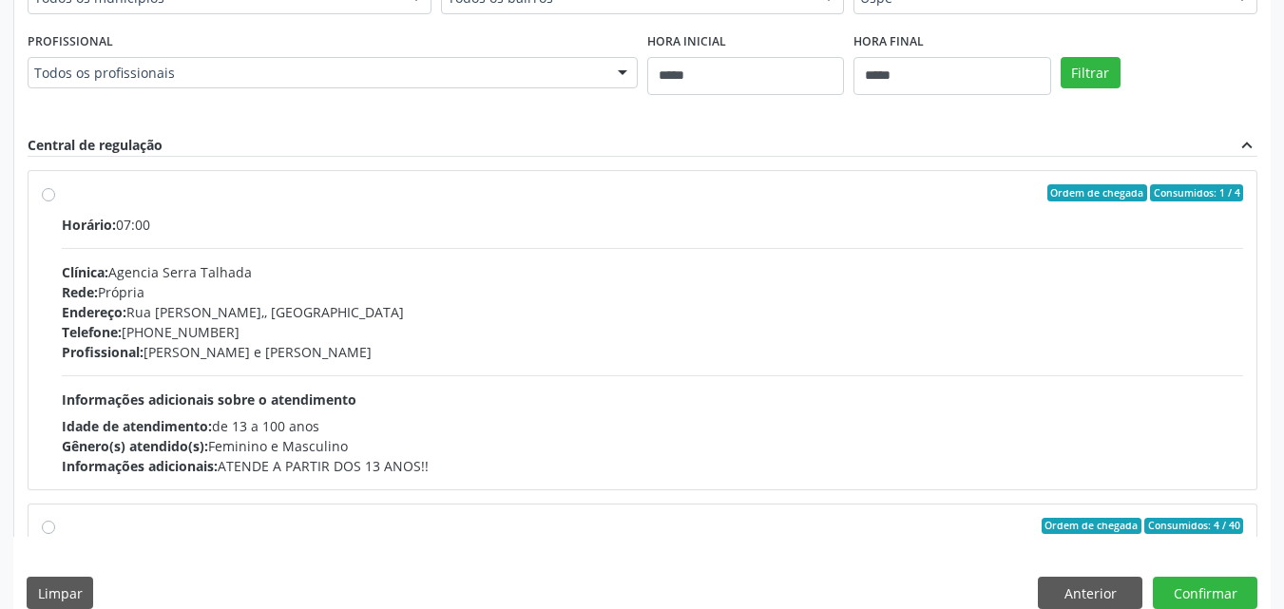
scroll to position [836, 0]
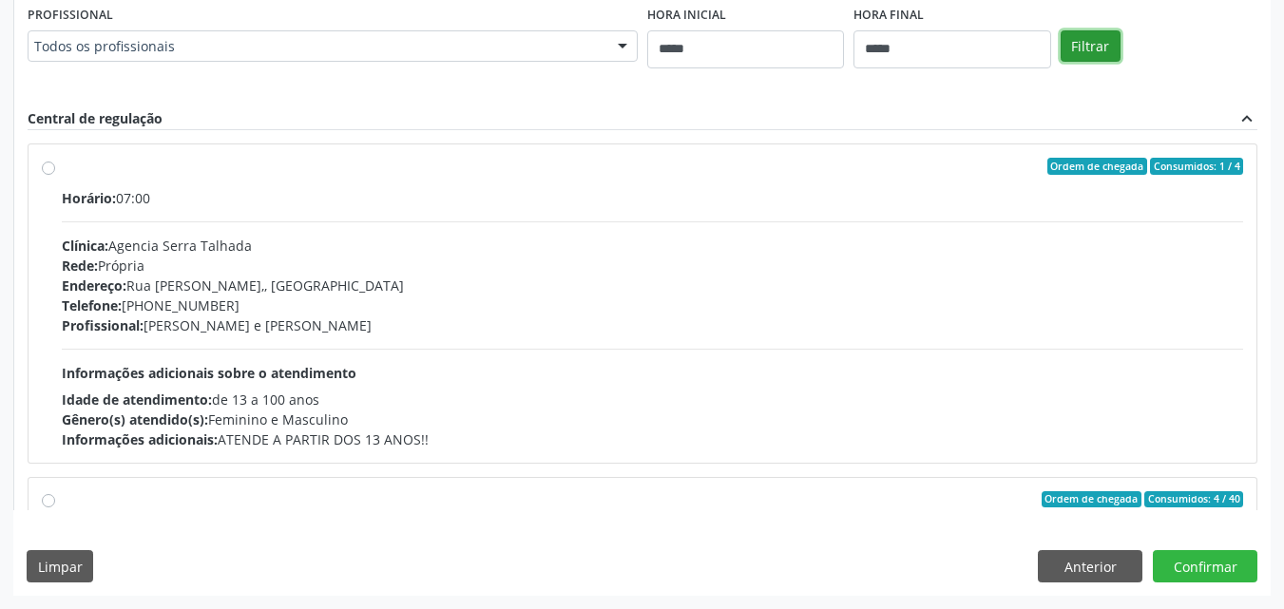
click at [1086, 54] on button "Filtrar" at bounding box center [1091, 46] width 60 height 32
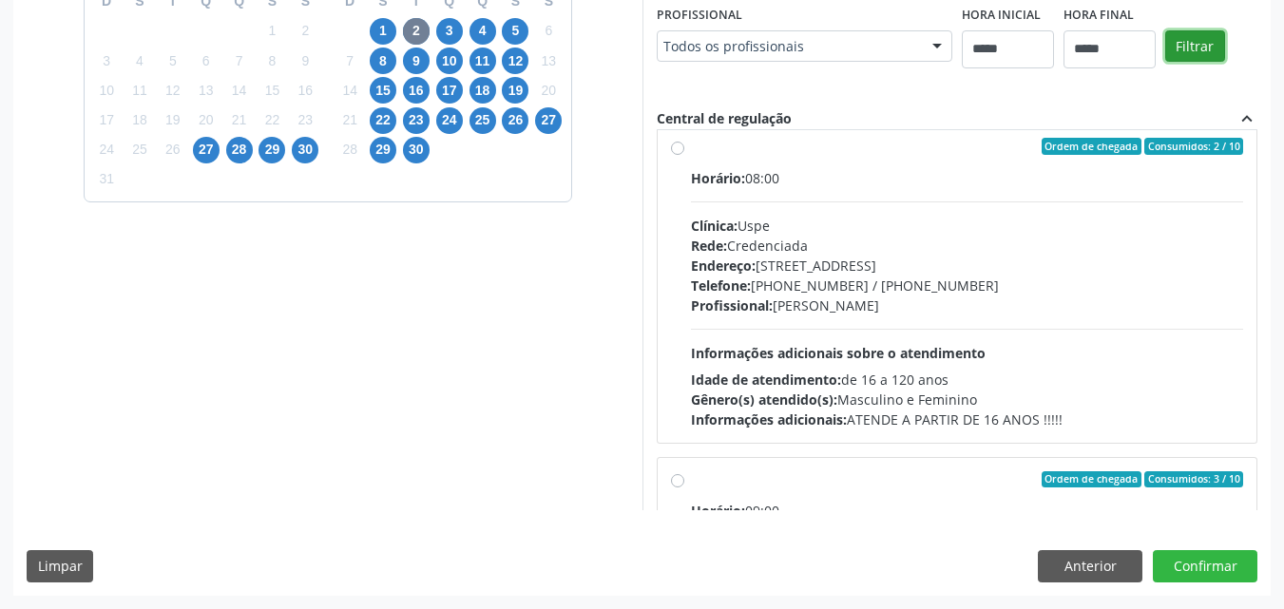
scroll to position [675, 0]
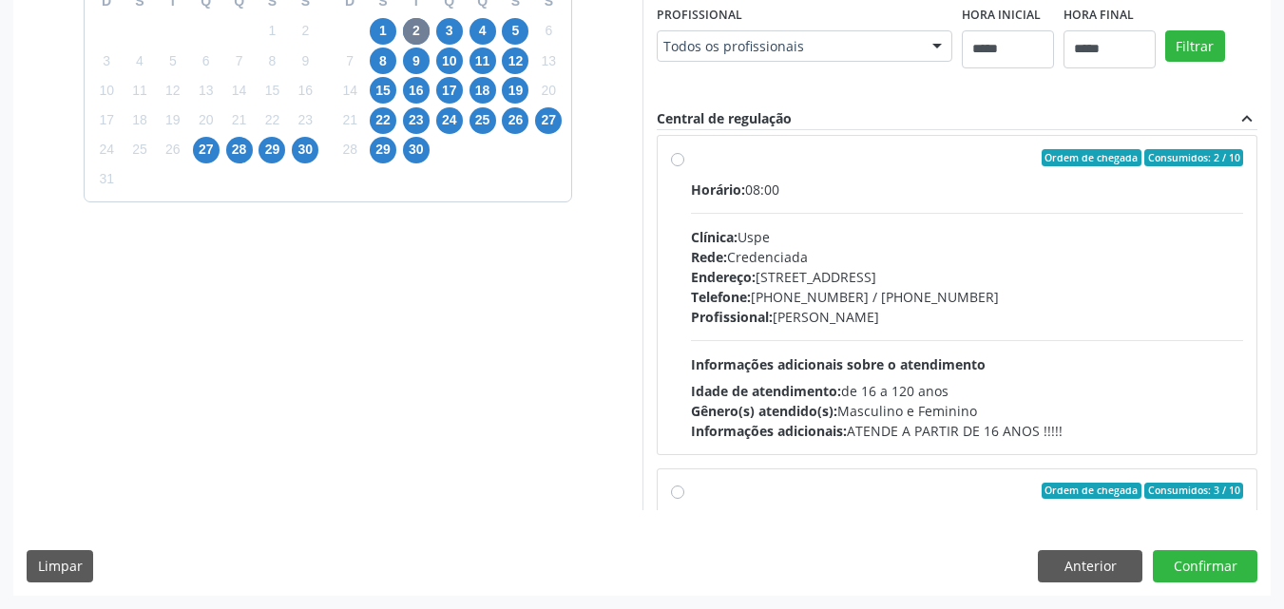
click at [912, 316] on div "Profissional: [PERSON_NAME]" at bounding box center [967, 317] width 553 height 20
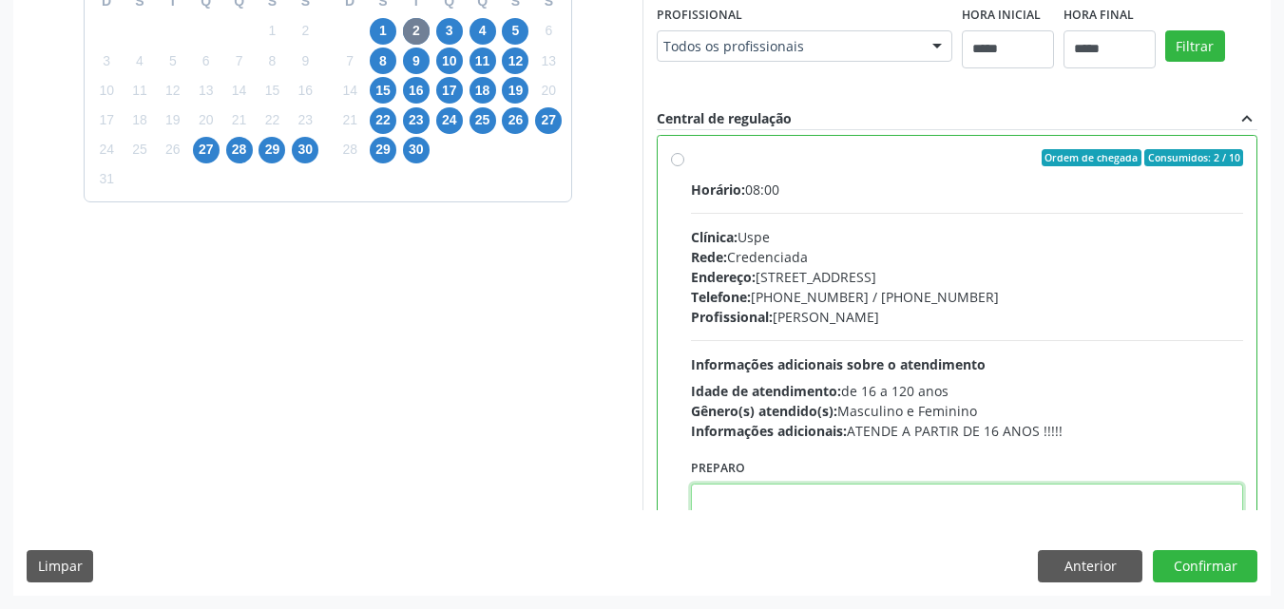
click at [800, 491] on textarea at bounding box center [967, 520] width 553 height 72
type textarea "*"
paste textarea "**********"
type textarea "**********"
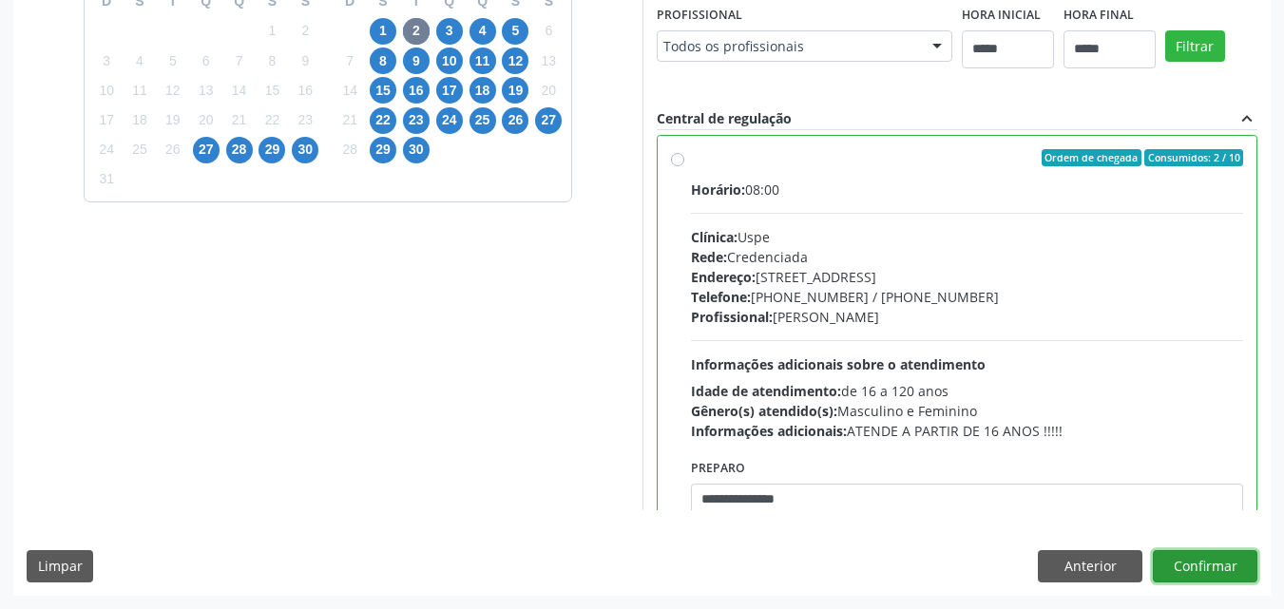
click at [1162, 561] on button "Confirmar" at bounding box center [1205, 566] width 105 height 32
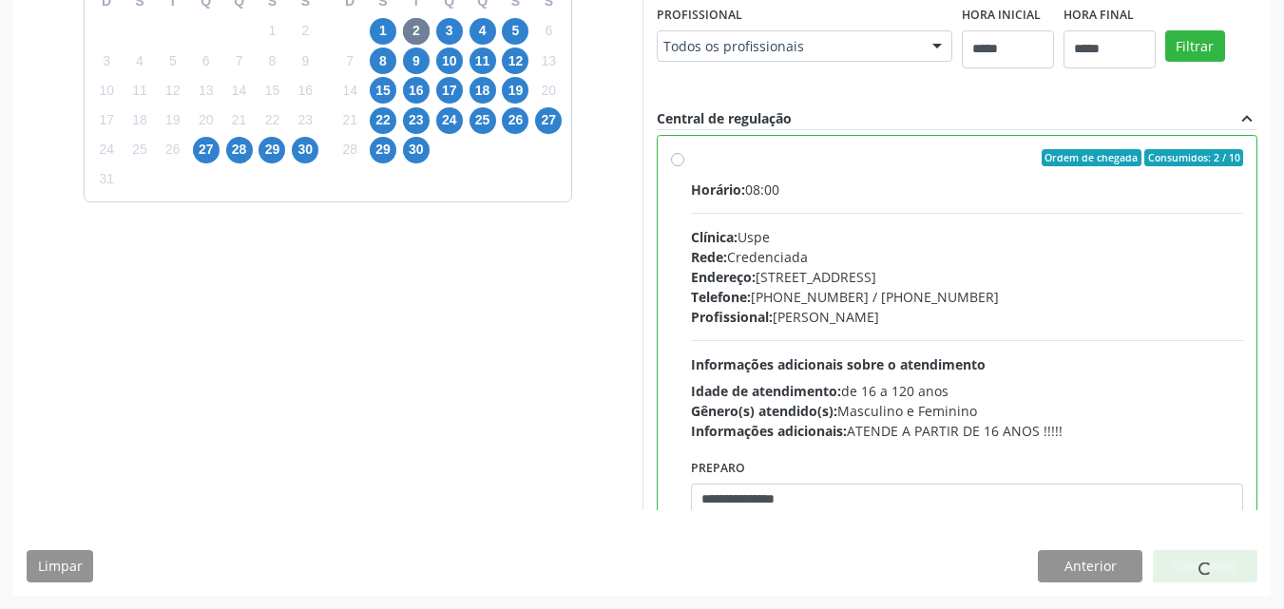
scroll to position [25, 0]
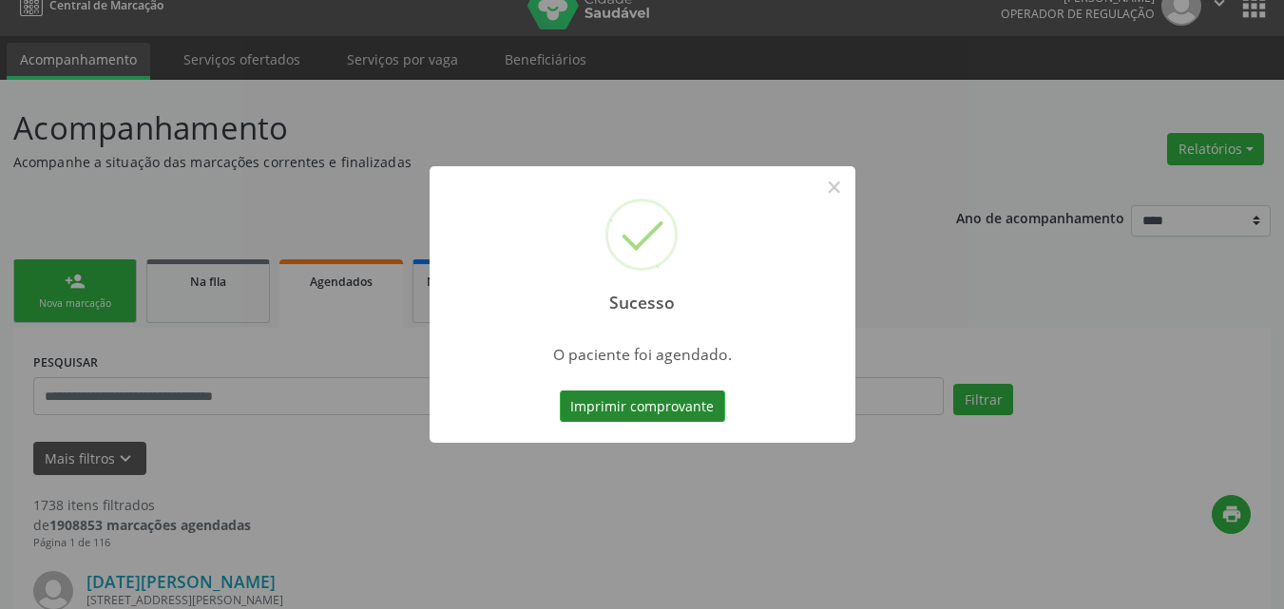
click at [676, 419] on button "Imprimir comprovante" at bounding box center [642, 407] width 165 height 32
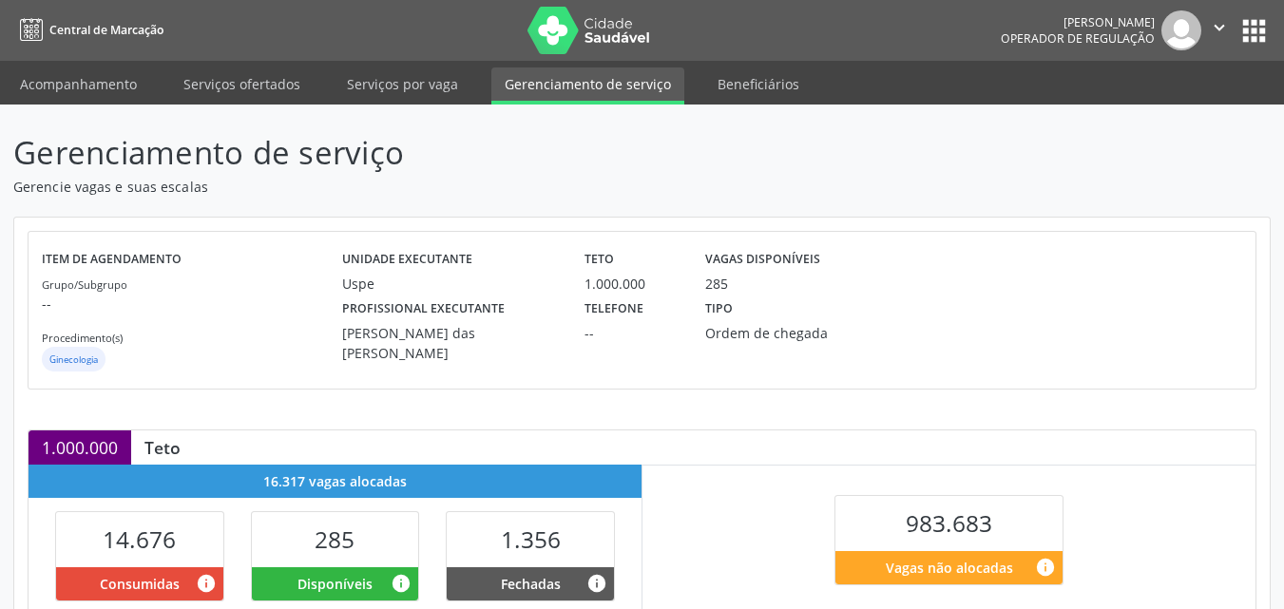
scroll to position [396, 0]
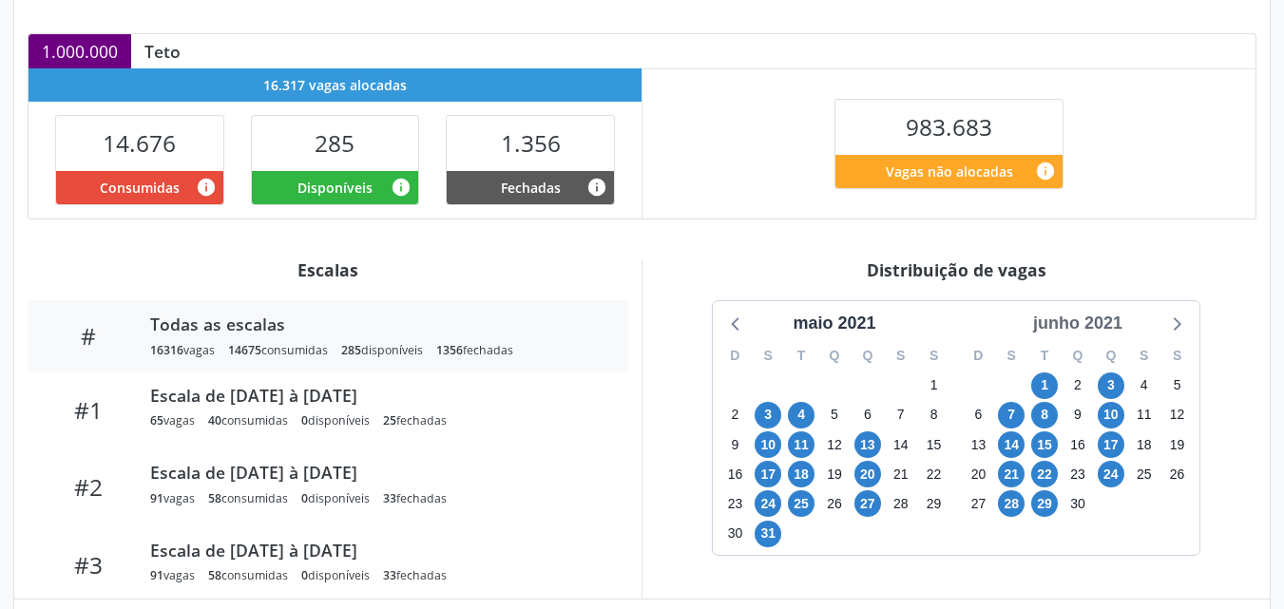
click at [1098, 316] on div "junho 2021" at bounding box center [1078, 324] width 105 height 26
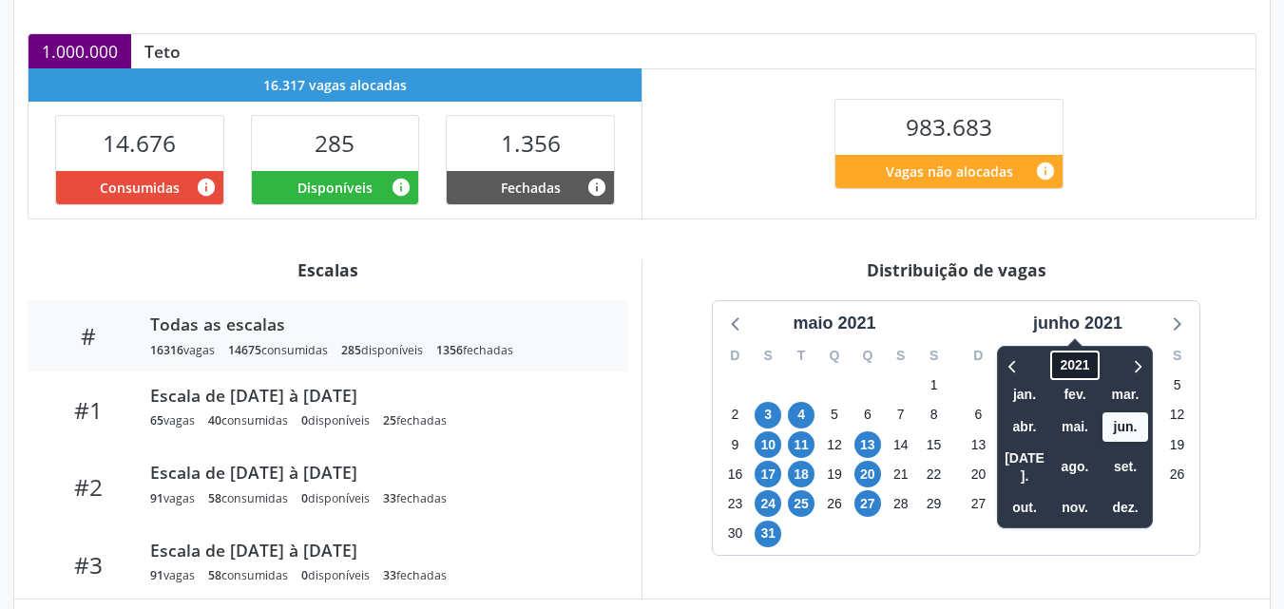
click at [1072, 366] on span "2021" at bounding box center [1074, 365] width 48 height 29
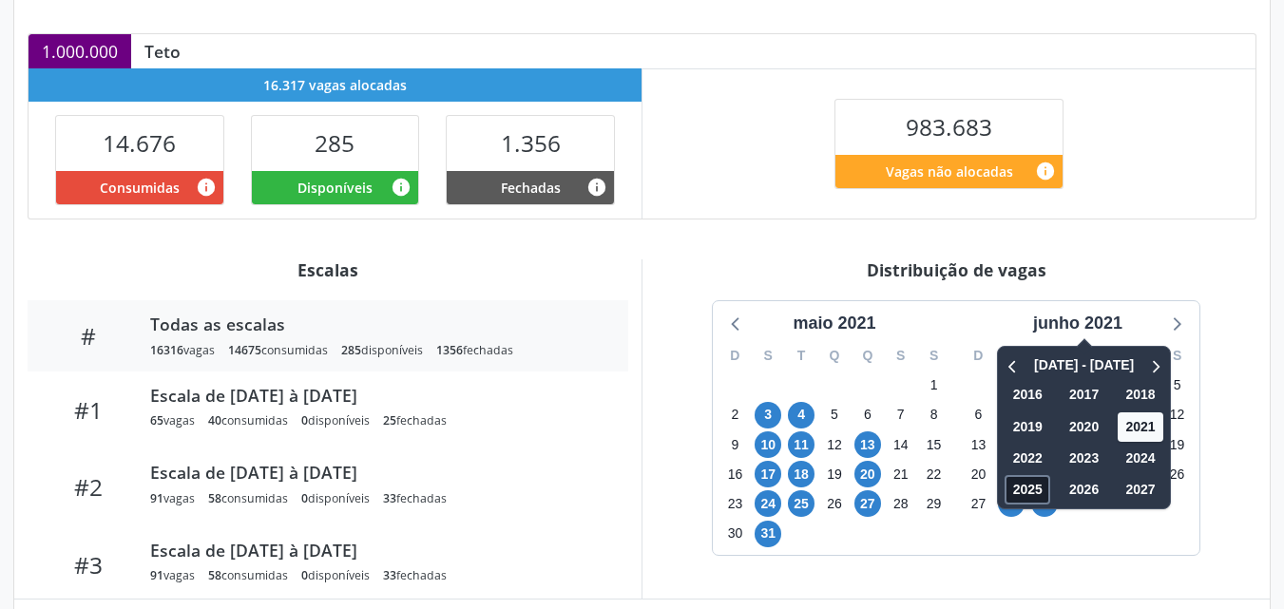
click at [1036, 485] on span "2025" at bounding box center [1028, 489] width 46 height 29
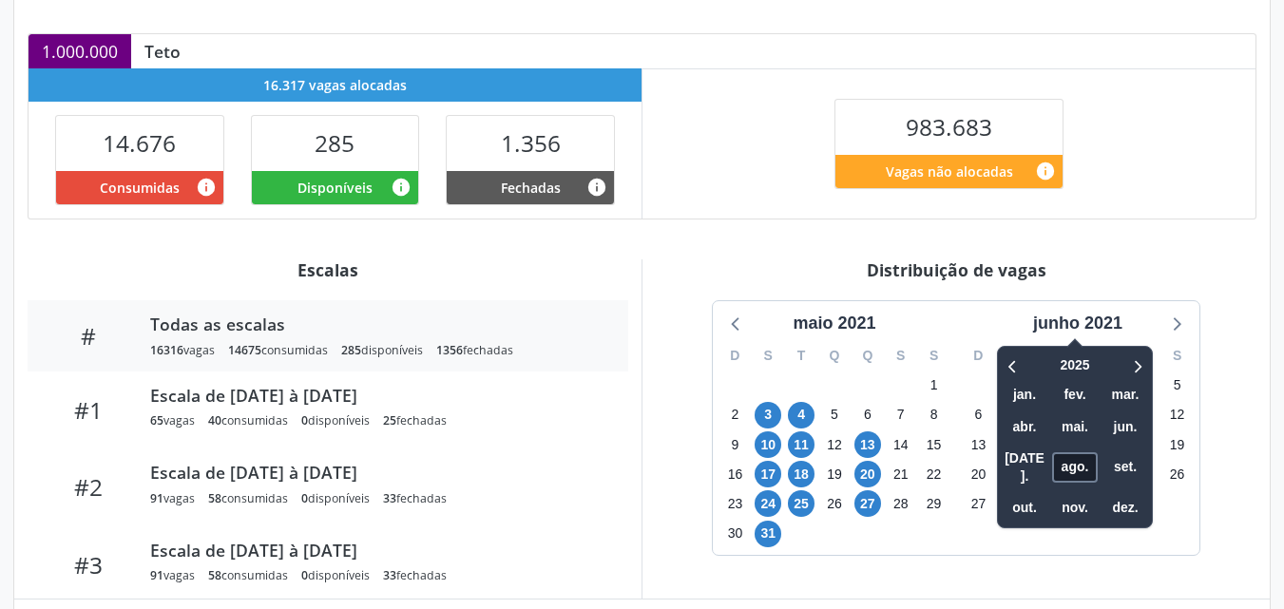
click at [1088, 453] on span "ago." at bounding box center [1075, 467] width 46 height 29
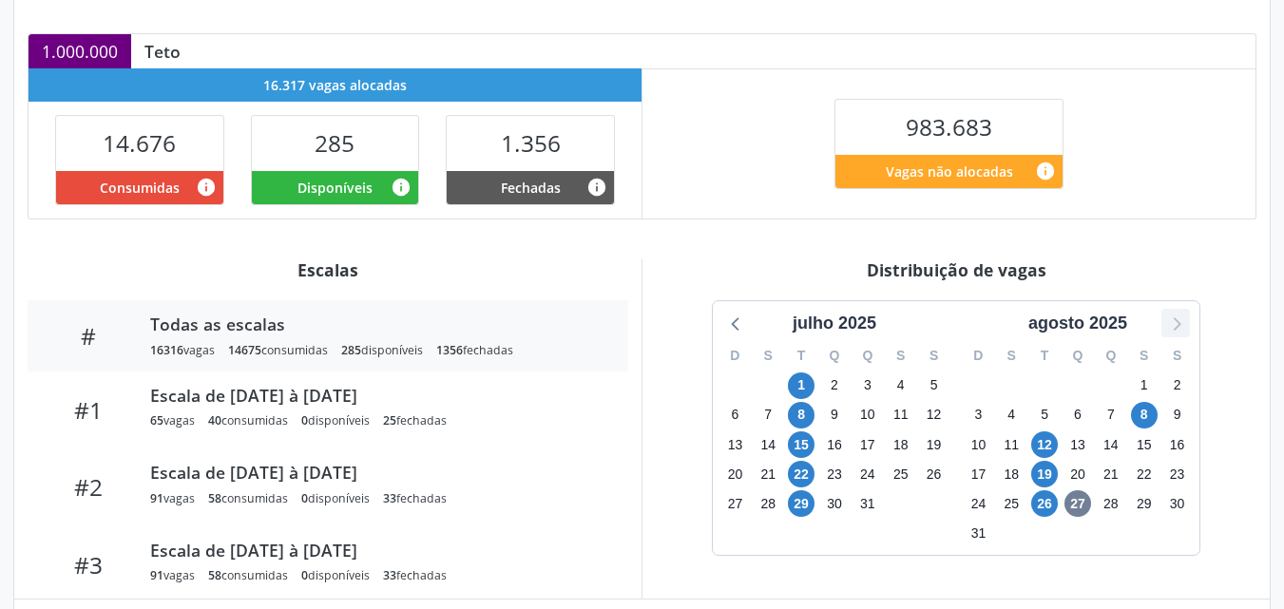
click at [1182, 317] on icon at bounding box center [1176, 323] width 25 height 25
click at [1042, 411] on span "7" at bounding box center [1044, 415] width 27 height 27
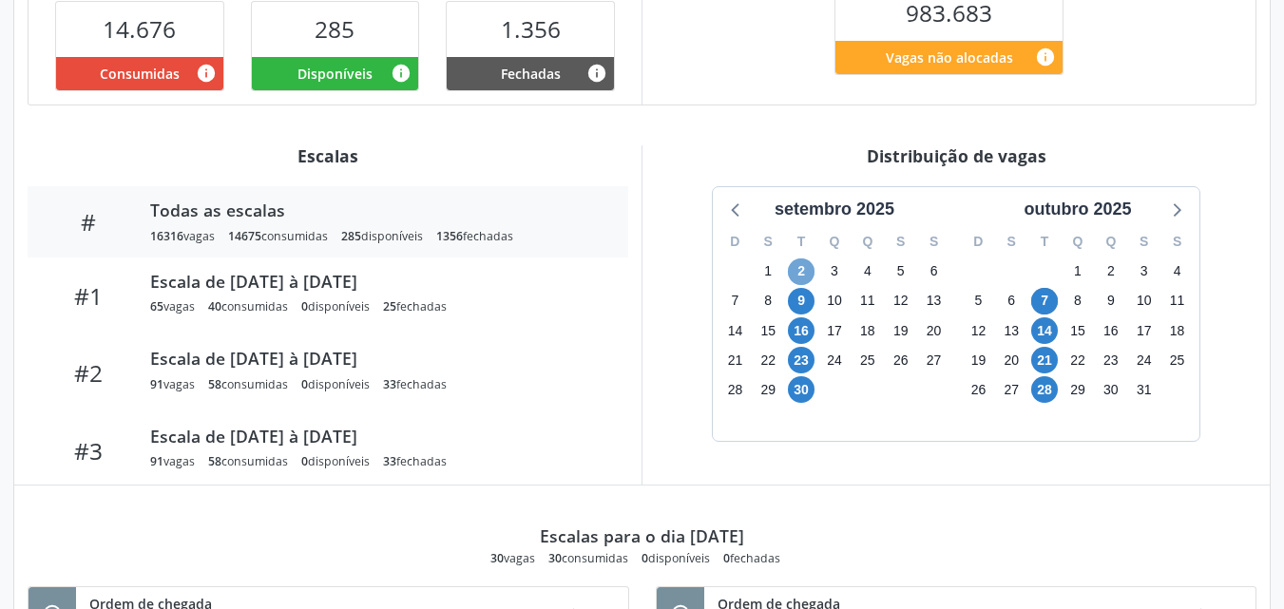
click at [798, 271] on span "2" at bounding box center [801, 272] width 27 height 27
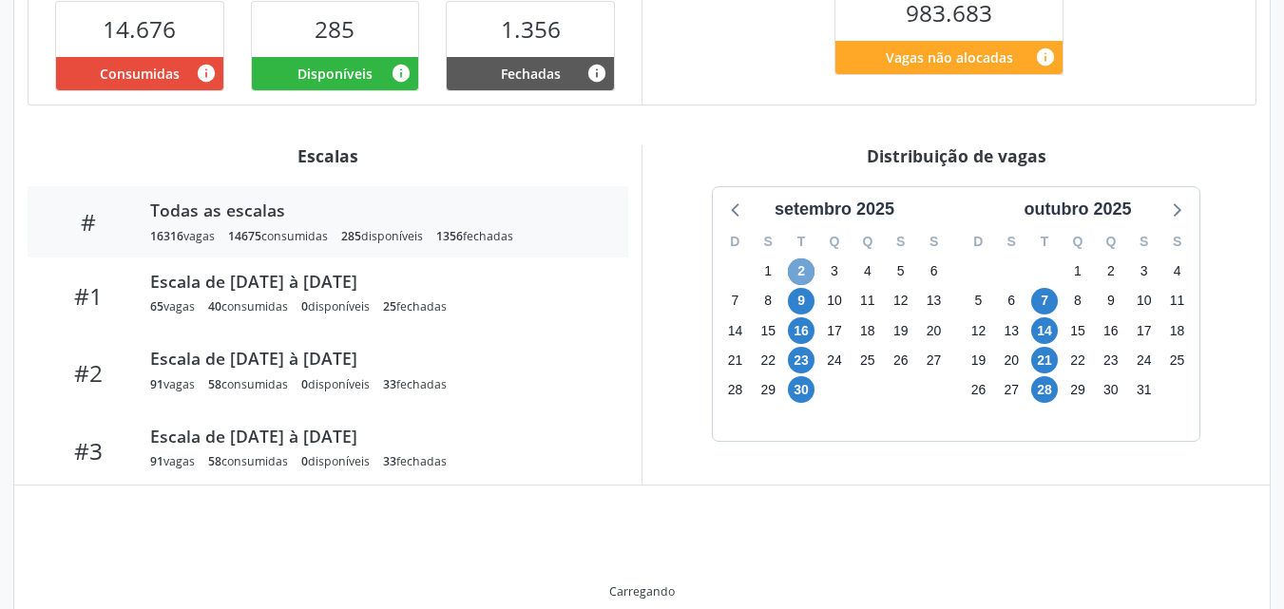
click at [798, 271] on span "2" at bounding box center [801, 272] width 27 height 27
